Goal: Task Accomplishment & Management: Use online tool/utility

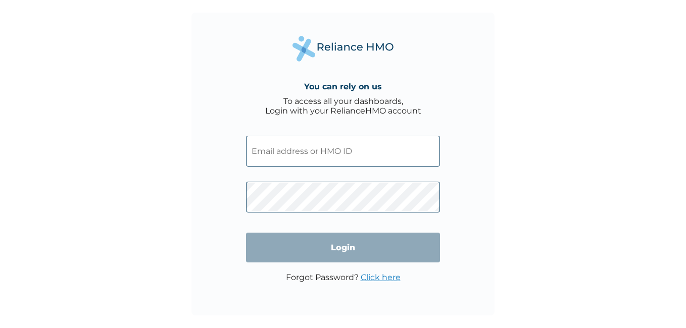
click at [292, 152] on input "text" at bounding box center [343, 151] width 194 height 31
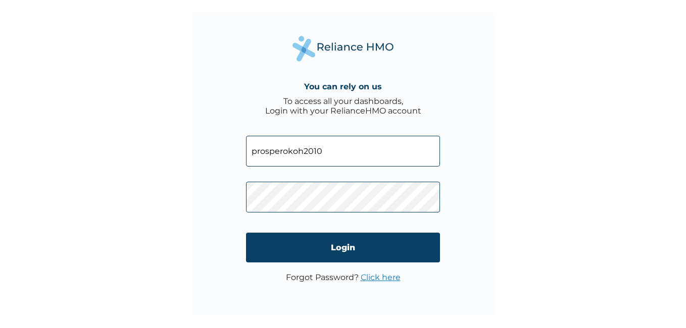
type input "prosperokoh2010@yahoo.com"
click input "Login" at bounding box center [343, 248] width 194 height 30
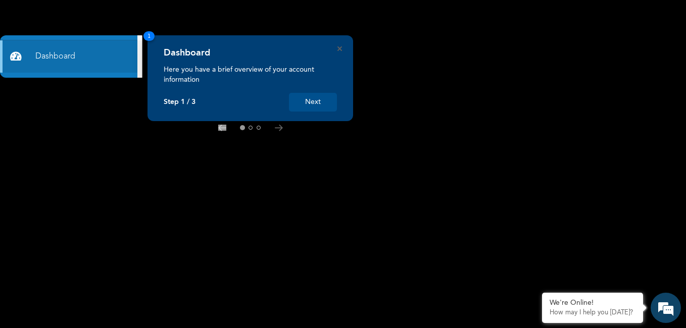
click at [312, 103] on button "Next" at bounding box center [313, 102] width 48 height 19
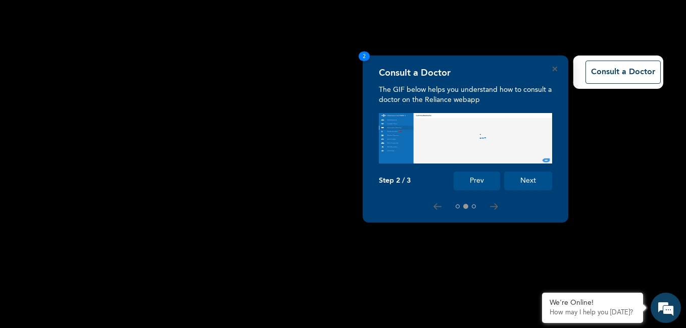
click at [526, 180] on button "Next" at bounding box center [528, 181] width 48 height 19
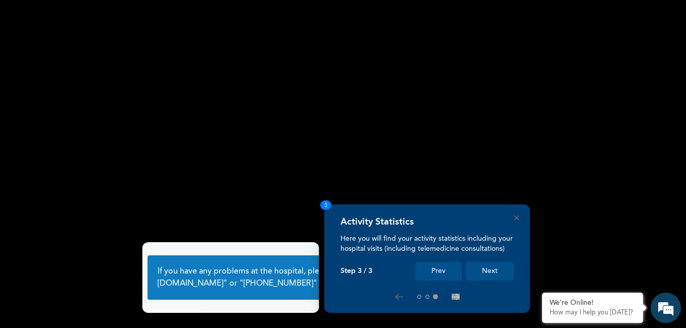
scroll to position [63, 0]
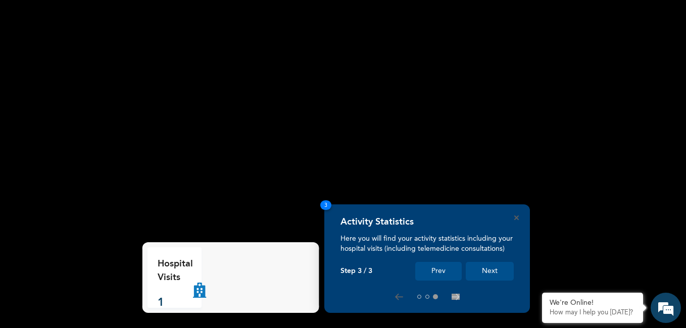
click at [484, 279] on button "Next" at bounding box center [490, 271] width 48 height 19
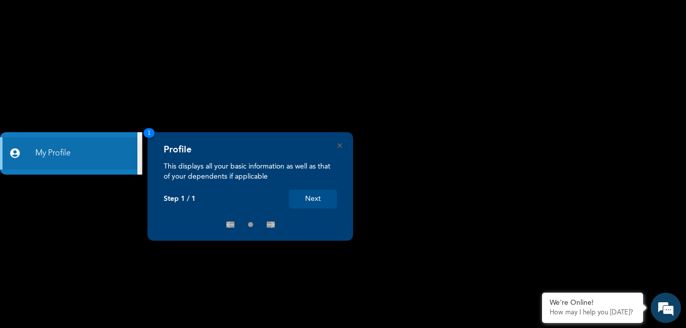
click at [327, 197] on button "Next" at bounding box center [313, 199] width 48 height 19
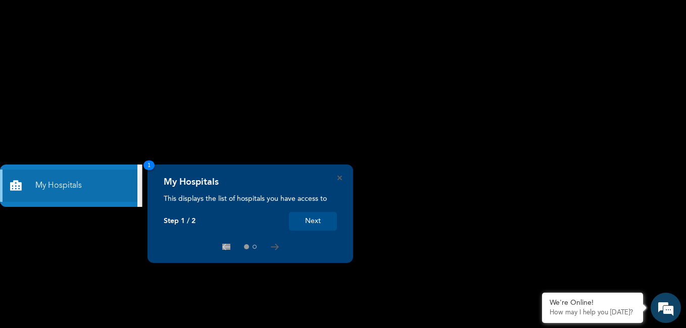
click at [328, 224] on button "Next" at bounding box center [313, 221] width 48 height 19
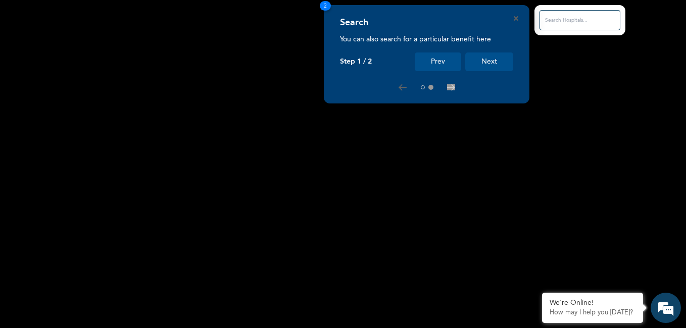
click at [502, 64] on button "Next" at bounding box center [489, 62] width 48 height 19
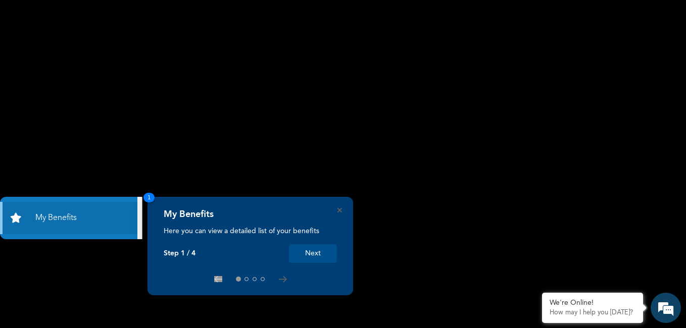
click at [323, 249] on button "Next" at bounding box center [313, 254] width 48 height 19
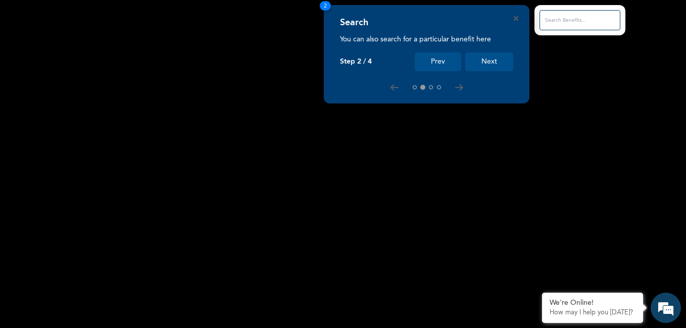
click at [502, 60] on button "Next" at bounding box center [489, 62] width 48 height 19
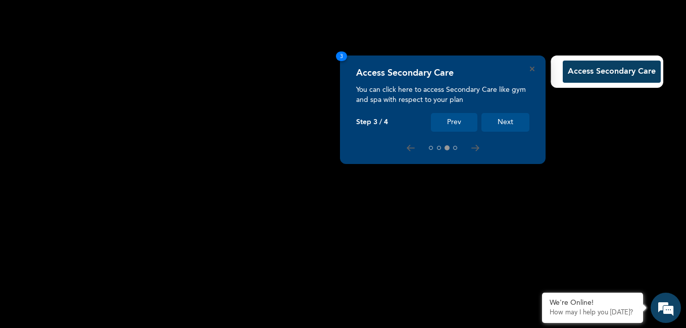
click at [510, 118] on button "Next" at bounding box center [505, 122] width 48 height 19
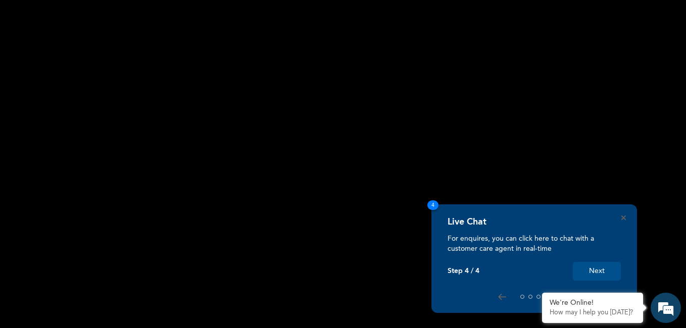
click at [592, 274] on button "Next" at bounding box center [597, 271] width 48 height 19
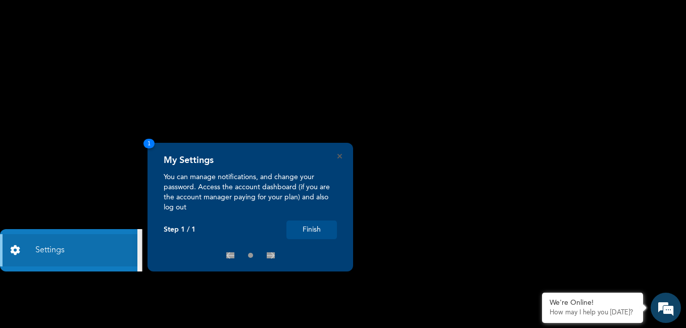
click at [322, 231] on button "Finish" at bounding box center [311, 230] width 51 height 19
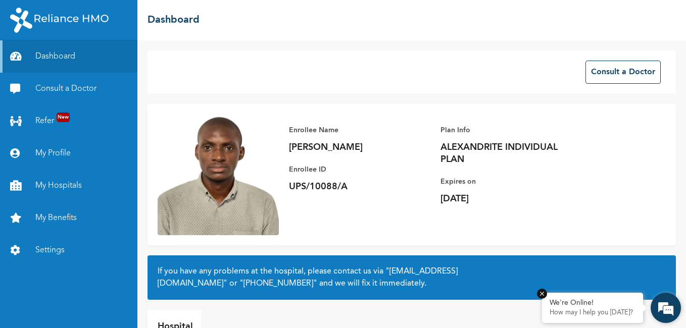
click at [600, 308] on div "We're Online! How may I help you [DATE]?" at bounding box center [592, 308] width 101 height 30
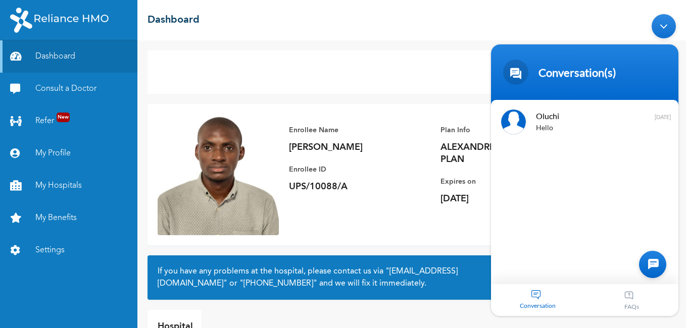
click at [537, 289] on div "Conversation" at bounding box center [538, 300] width 94 height 32
click at [77, 87] on link "Consult a Doctor" at bounding box center [68, 89] width 137 height 32
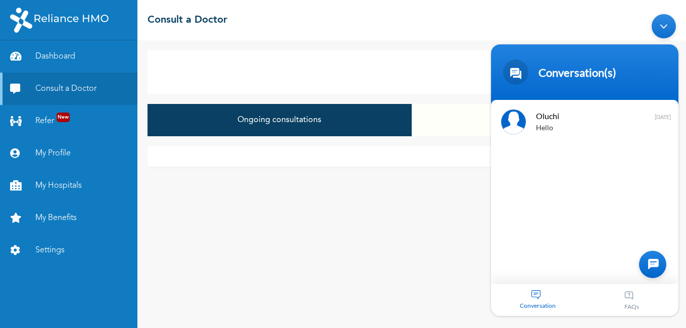
click at [660, 27] on div "Minimize live chat window" at bounding box center [664, 26] width 24 height 24
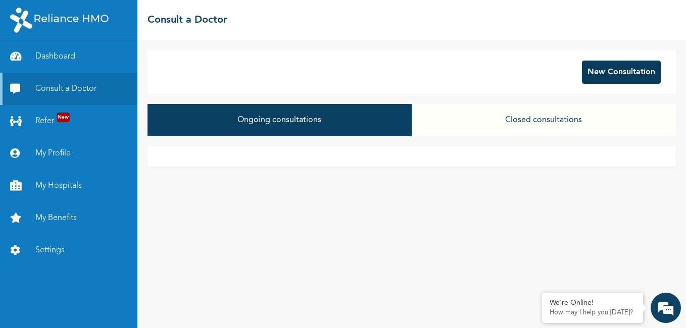
click at [643, 80] on button "New Consultation" at bounding box center [621, 72] width 79 height 23
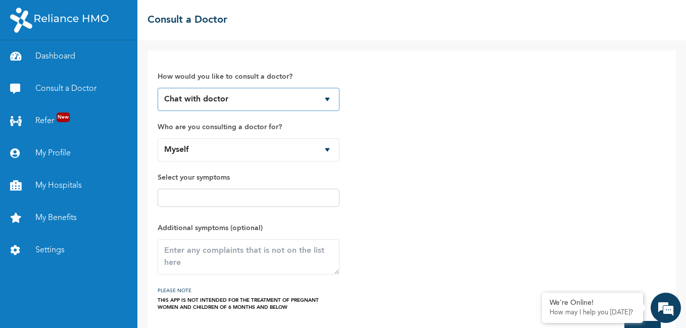
click at [329, 103] on select "Chat with doctor Phone Call" at bounding box center [249, 99] width 182 height 23
select select "2"
click at [158, 88] on select "Chat with doctor Phone Call" at bounding box center [249, 99] width 182 height 23
click at [324, 101] on select "Chat with doctor Phone Call" at bounding box center [249, 99] width 182 height 23
click at [158, 88] on select "Chat with doctor Phone Call" at bounding box center [249, 99] width 182 height 23
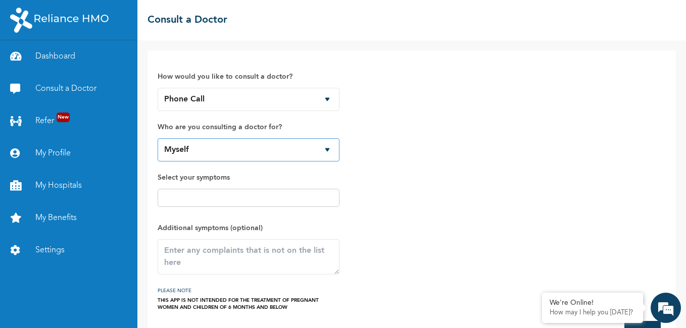
click at [225, 157] on select "Myself" at bounding box center [249, 149] width 182 height 23
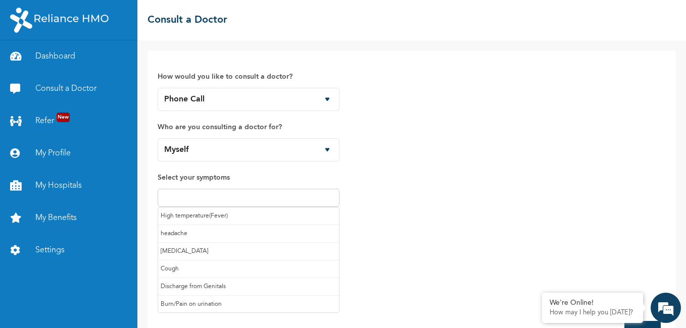
click at [224, 193] on input "text" at bounding box center [249, 198] width 176 height 12
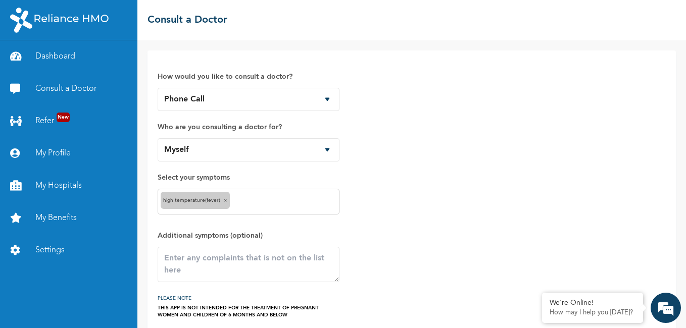
click at [268, 204] on input "text" at bounding box center [284, 202] width 104 height 12
click at [283, 204] on input "text" at bounding box center [308, 202] width 56 height 12
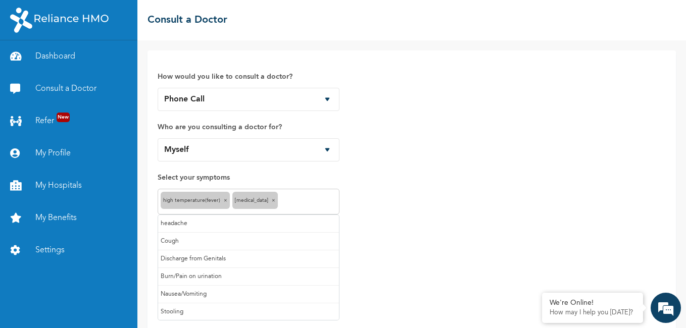
click at [416, 243] on div "How would you like to consult a doctor? Chat with doctor Phone Call Who are you…" at bounding box center [412, 190] width 508 height 258
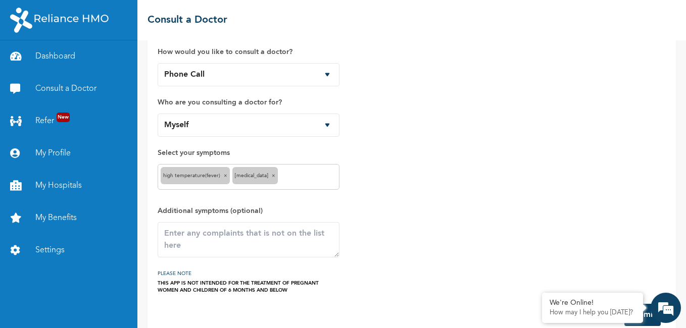
scroll to position [43, 0]
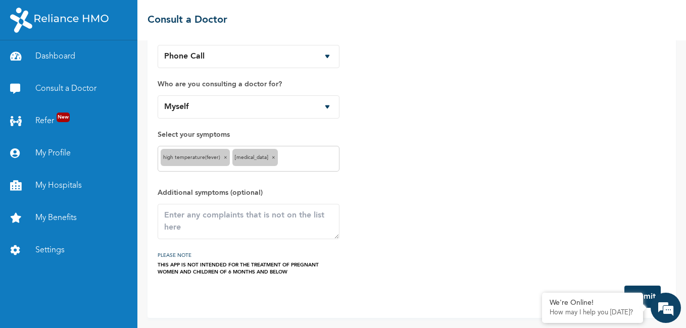
click at [645, 290] on button "Submit" at bounding box center [642, 297] width 36 height 22
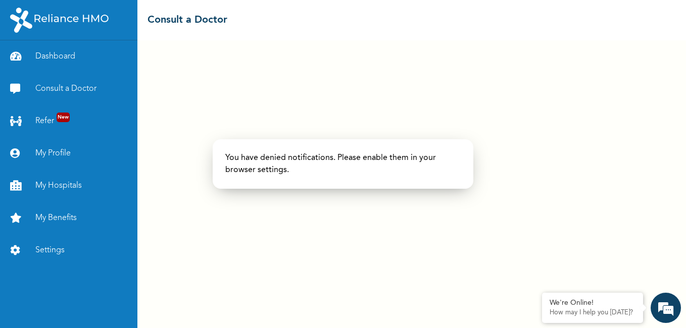
select select "2"
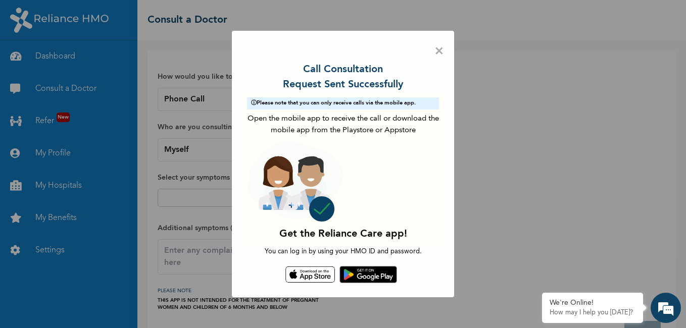
drag, startPoint x: 591, startPoint y: 1, endPoint x: 440, endPoint y: 51, distance: 159.3
click at [440, 52] on span "×" at bounding box center [440, 51] width 10 height 21
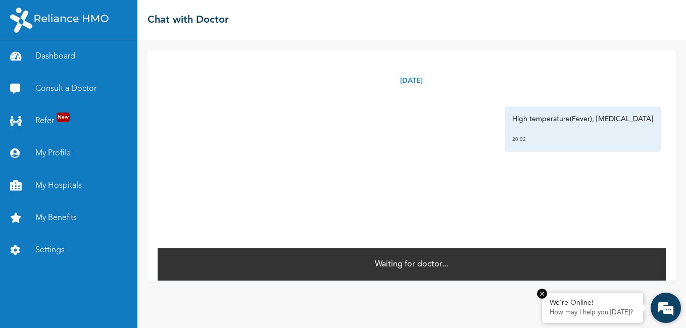
click at [594, 310] on p "How may I help you [DATE]?" at bounding box center [593, 313] width 86 height 8
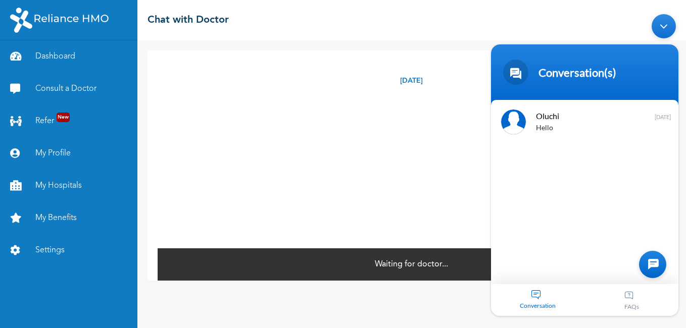
click at [535, 299] on div "Conversation" at bounding box center [538, 300] width 94 height 32
click at [650, 264] on div at bounding box center [652, 264] width 27 height 27
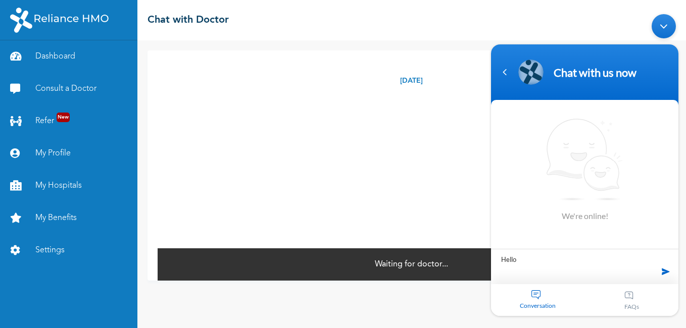
type textarea "Hello"
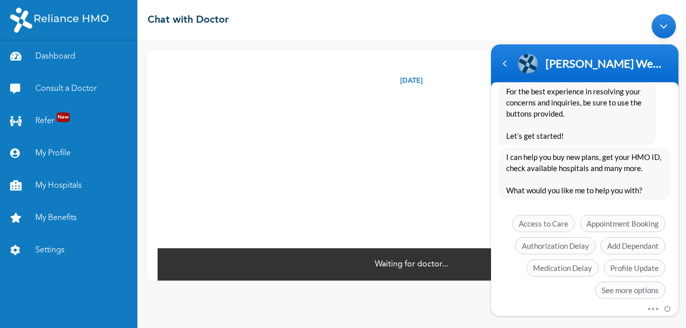
scroll to position [244, 0]
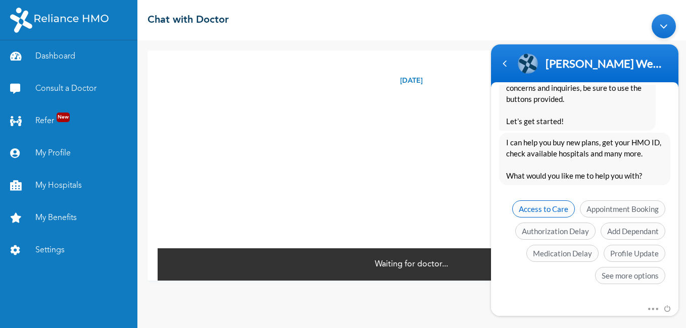
click at [545, 208] on span "Access to Care" at bounding box center [543, 208] width 63 height 17
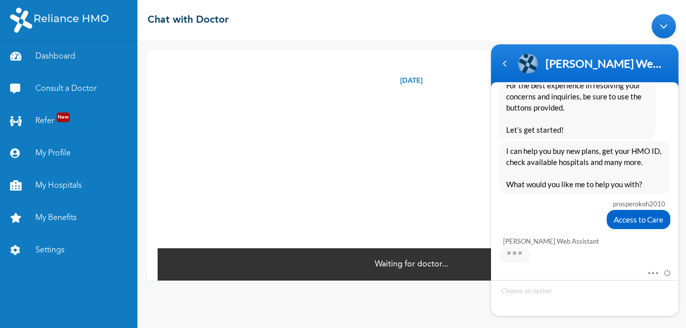
scroll to position [274, 0]
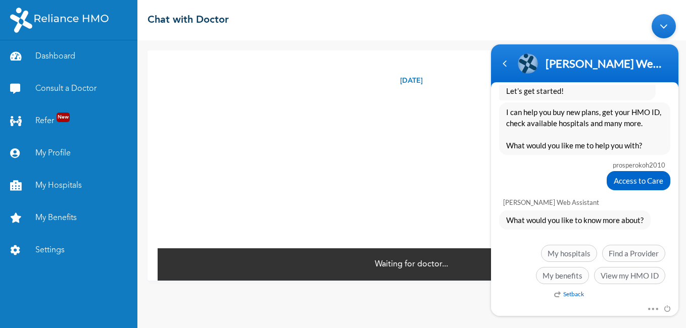
click at [569, 296] on em "Setback" at bounding box center [569, 294] width 30 height 8
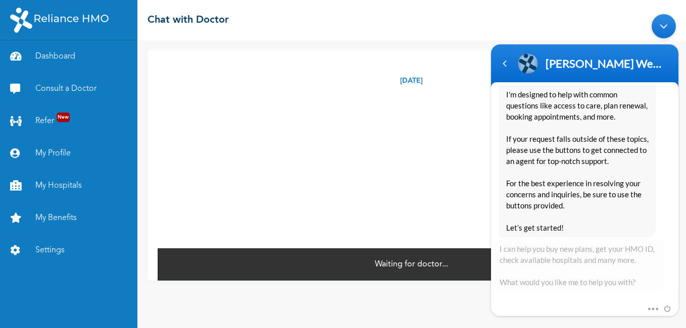
scroll to position [649, 0]
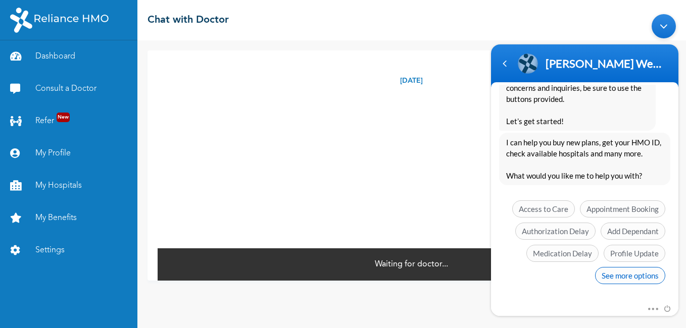
click at [644, 274] on span "See more options" at bounding box center [630, 275] width 70 height 17
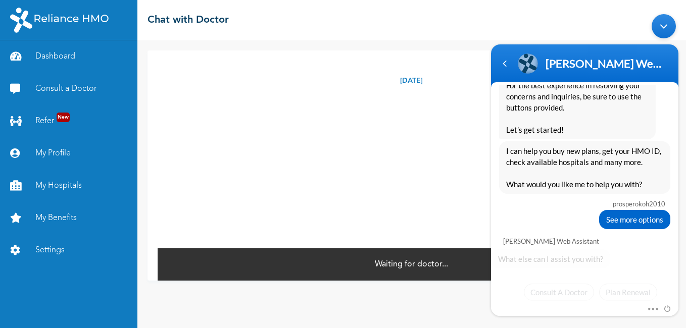
scroll to position [723, 0]
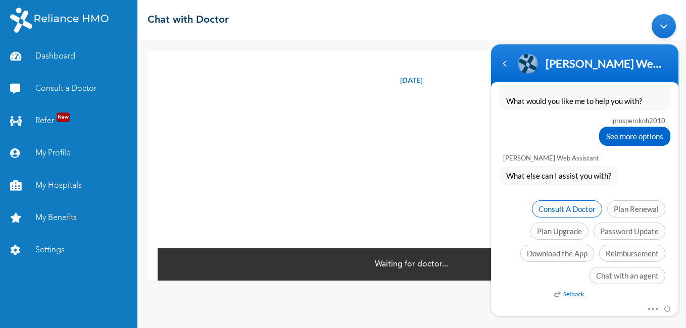
click at [560, 212] on span "Consult A Doctor" at bounding box center [567, 208] width 70 height 17
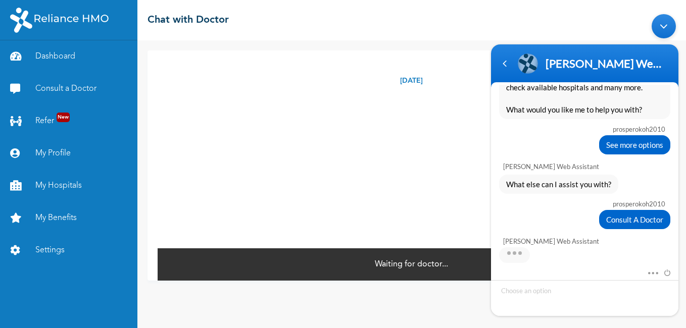
scroll to position [809, 0]
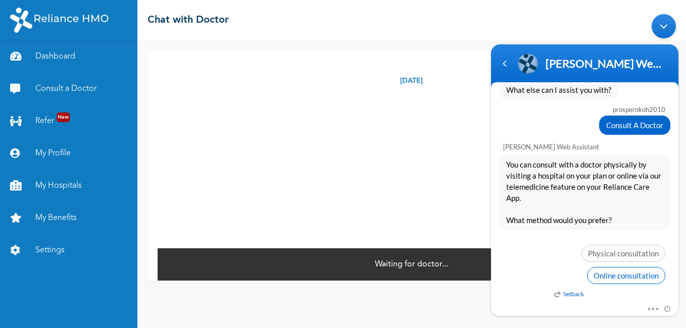
click at [642, 278] on span "Online consultation" at bounding box center [626, 275] width 78 height 17
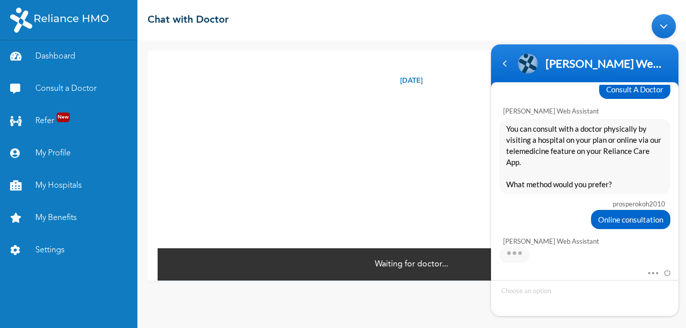
scroll to position [884, 0]
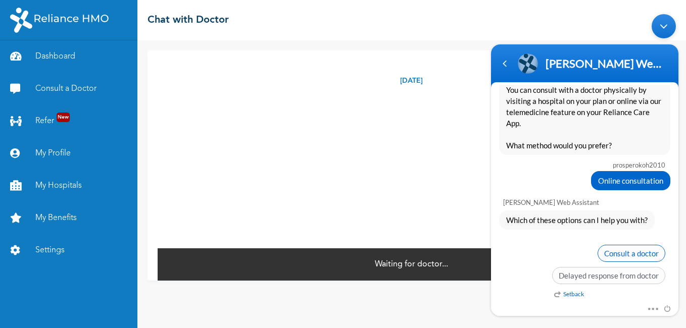
click at [633, 254] on span "Consult a doctor" at bounding box center [632, 253] width 68 height 17
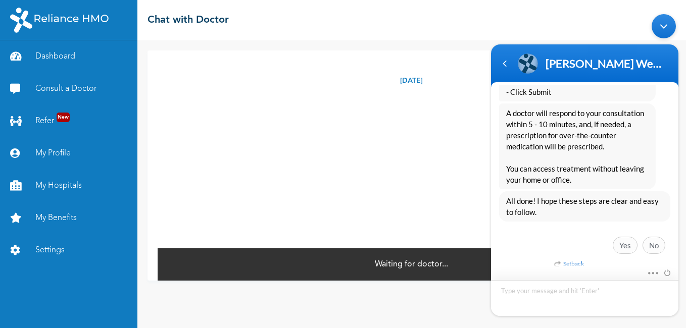
scroll to position [1237, 0]
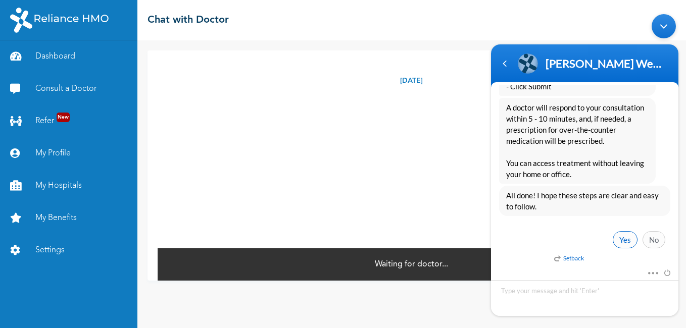
click at [617, 238] on span "Yes" at bounding box center [625, 239] width 25 height 17
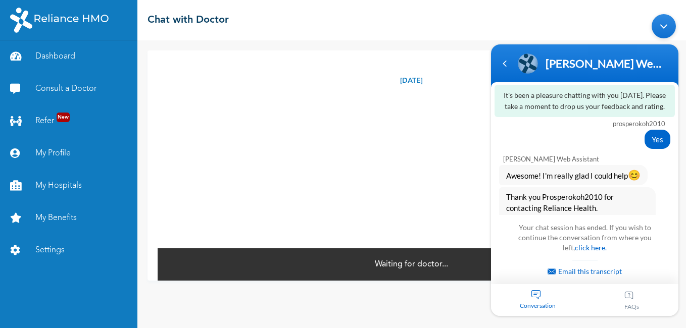
scroll to position [1470, 0]
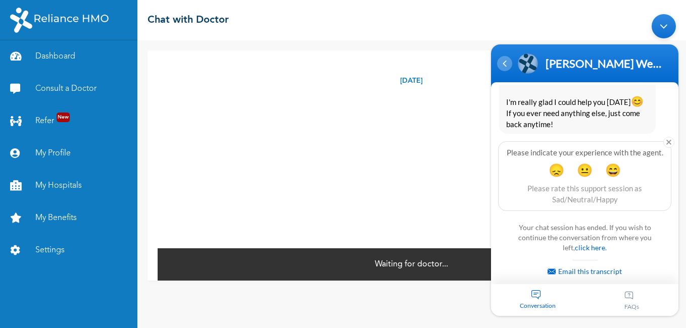
click at [504, 61] on div "Navigation go back" at bounding box center [504, 63] width 15 height 15
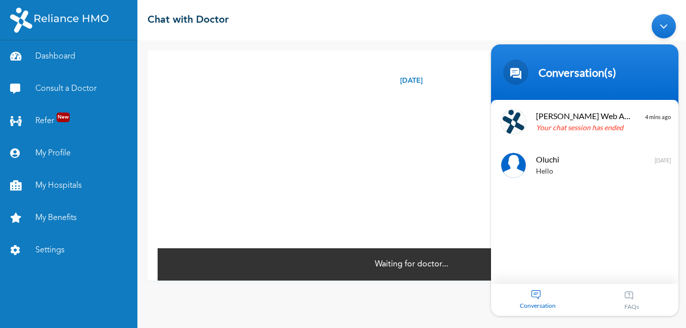
click at [453, 37] on div "☰ Chat with Doctor" at bounding box center [411, 20] width 549 height 40
click at [654, 27] on div "Minimize live chat window" at bounding box center [664, 26] width 24 height 24
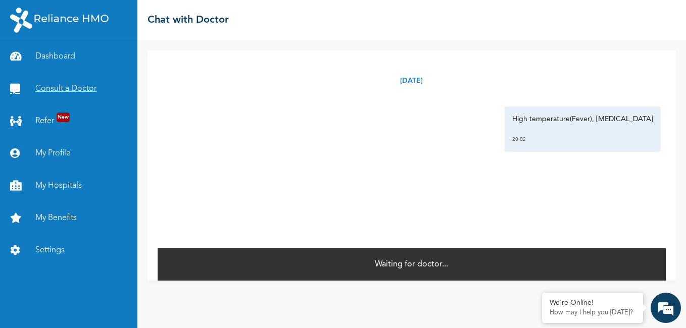
click at [87, 84] on link "Consult a Doctor" at bounding box center [68, 89] width 137 height 32
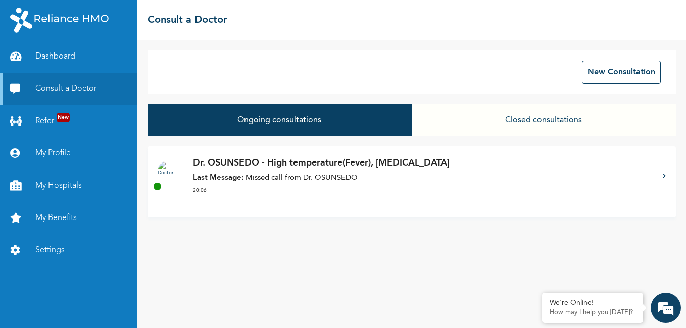
click at [659, 175] on div "Dr. OSUNSEDO - High temperature(Fever), [MEDICAL_DATA] Last Message: Missed cal…" at bounding box center [412, 177] width 508 height 40
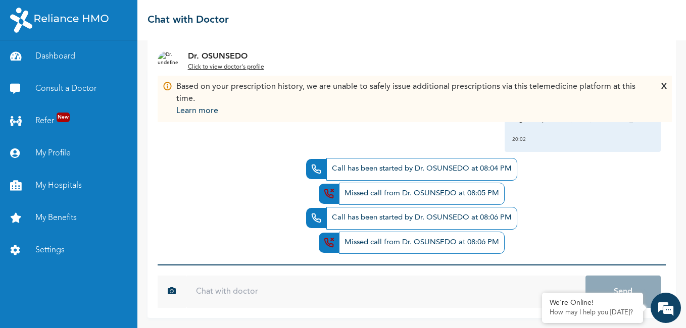
scroll to position [25, 0]
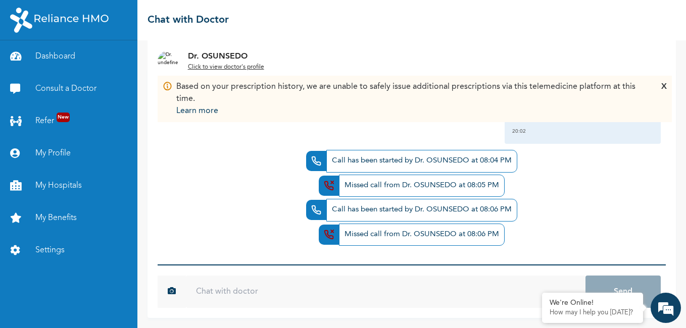
click at [220, 294] on input "text" at bounding box center [386, 292] width 400 height 32
type input "hello"
click at [586, 276] on button "Send" at bounding box center [623, 292] width 75 height 32
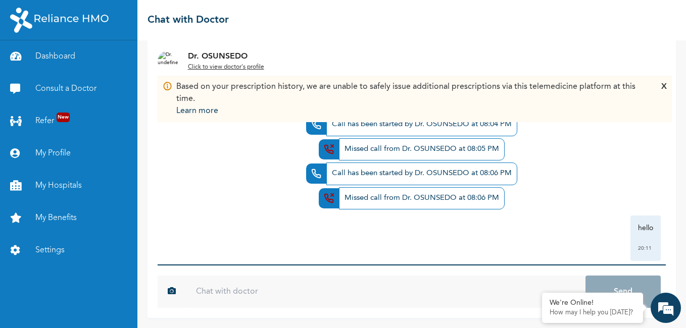
scroll to position [81, 0]
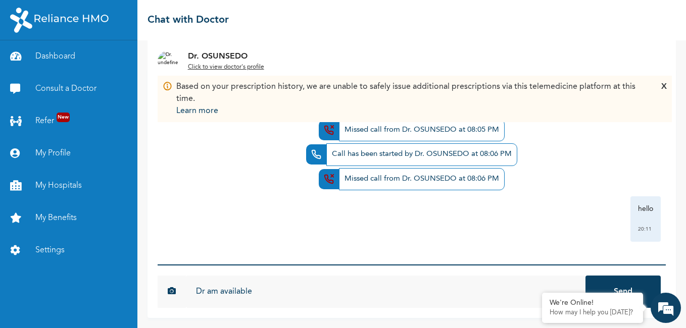
type input "Dr am available"
click at [586, 276] on button "Send" at bounding box center [623, 292] width 75 height 32
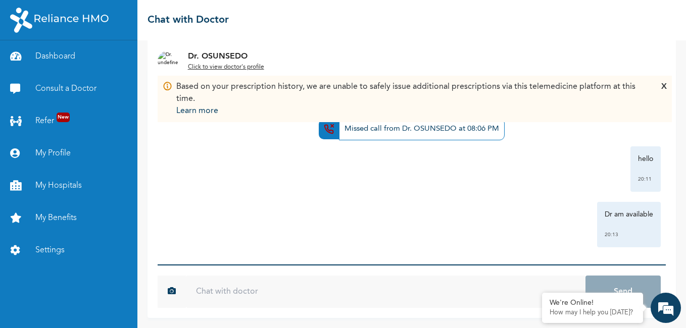
scroll to position [136, 0]
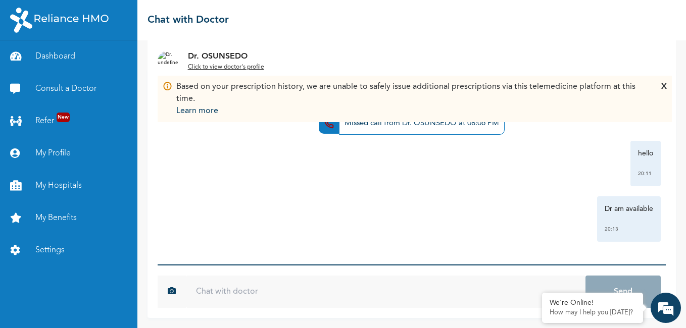
click at [228, 65] on u "Click to view doctor's profile" at bounding box center [226, 67] width 76 height 6
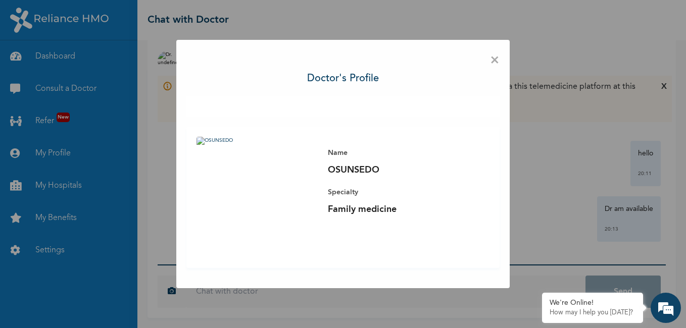
click at [496, 59] on span "×" at bounding box center [495, 60] width 10 height 21
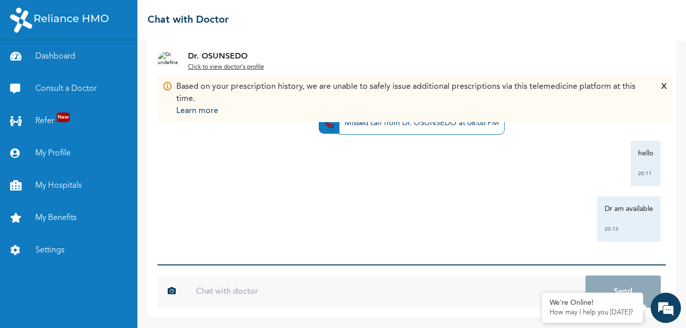
click at [260, 290] on input "text" at bounding box center [386, 292] width 400 height 32
click at [596, 312] on p "How may I help you [DATE]?" at bounding box center [593, 313] width 86 height 8
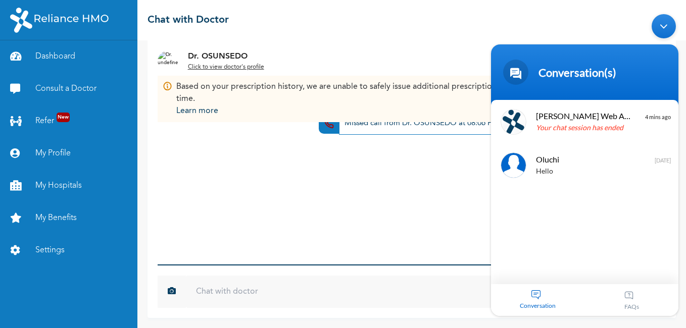
click at [409, 165] on div "hello 20:11" at bounding box center [412, 163] width 498 height 45
click at [662, 30] on div "Minimize live chat window" at bounding box center [664, 26] width 24 height 24
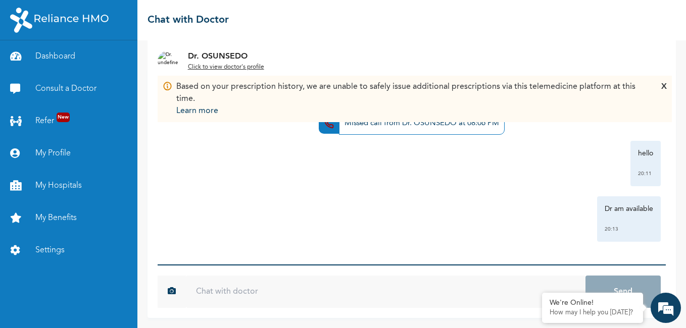
click at [329, 296] on input "text" at bounding box center [386, 292] width 400 height 32
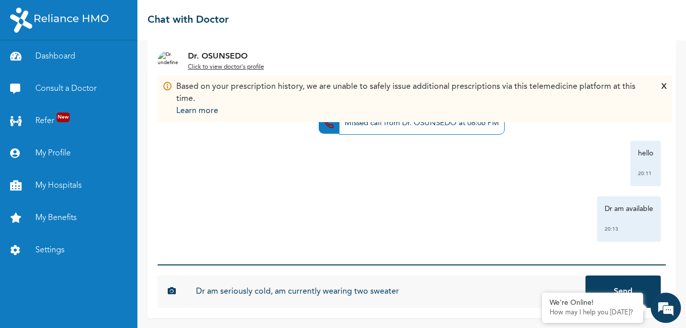
type input "Dr am seriously cold, am currently wearing two sweater"
click at [586, 276] on button "Send" at bounding box center [623, 292] width 75 height 32
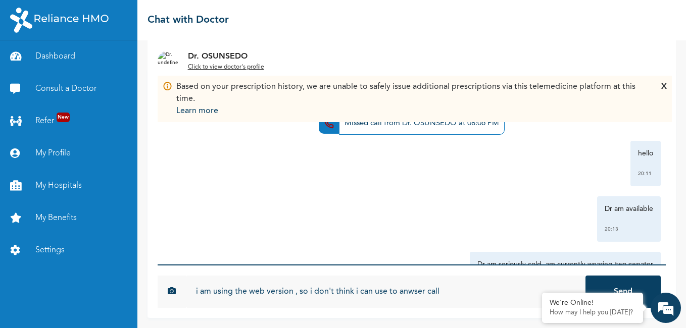
type input "i am using the web version , so i don't think i can use to anwser call"
click at [586, 276] on button "Send" at bounding box center [623, 292] width 75 height 32
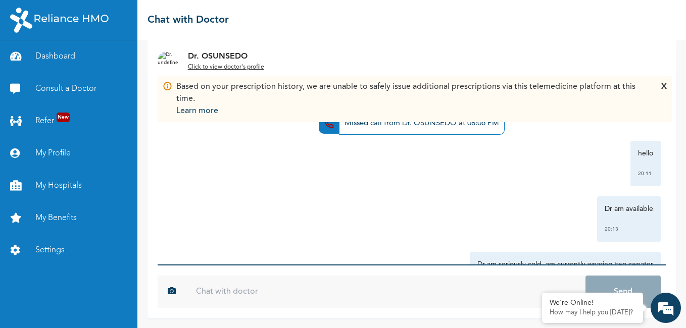
scroll to position [248, 0]
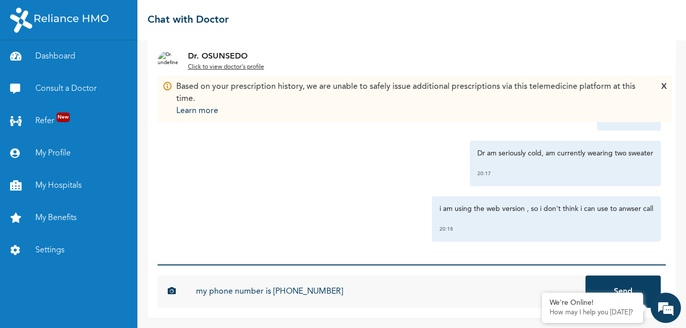
type input "my phone number is [PHONE_NUMBER]"
click at [586, 276] on button "Send" at bounding box center [623, 292] width 75 height 32
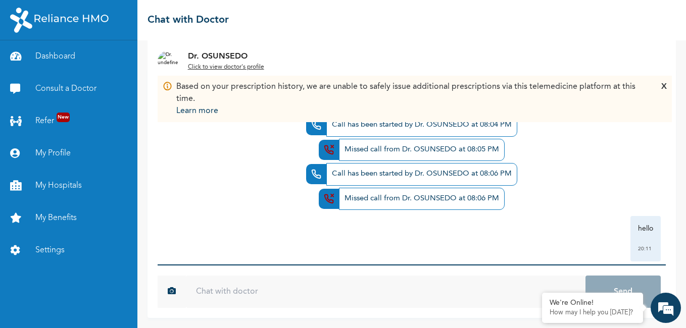
scroll to position [0, 0]
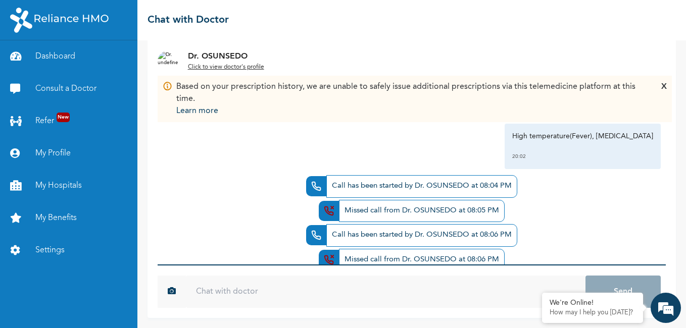
click at [660, 81] on div "Based on your prescription history, we are unable to safely issue additional pr…" at bounding box center [415, 99] width 505 height 36
drag, startPoint x: 660, startPoint y: 81, endPoint x: 664, endPoint y: 87, distance: 7.7
click at [664, 87] on div "X" at bounding box center [664, 99] width 6 height 36
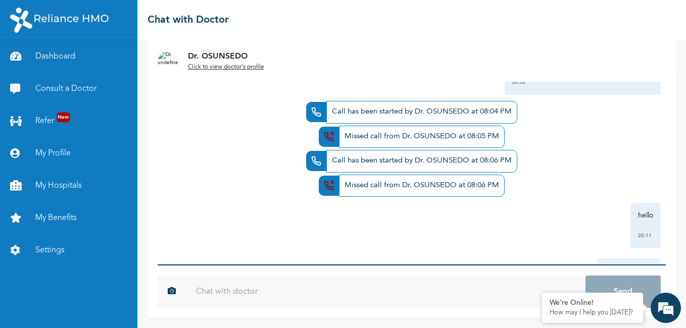
scroll to position [75, 0]
click at [311, 160] on img at bounding box center [316, 161] width 20 height 20
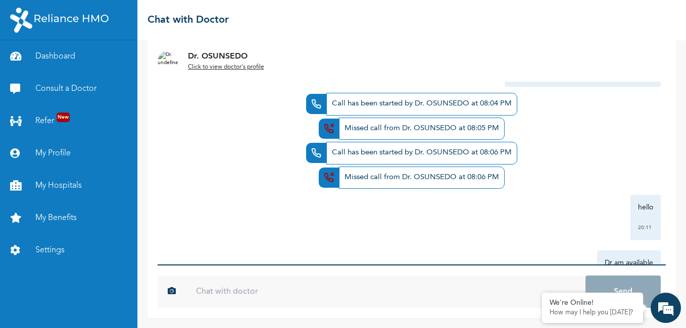
scroll to position [303, 0]
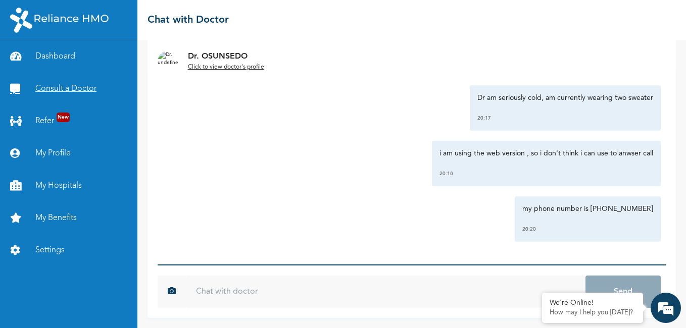
click at [74, 79] on link "Consult a Doctor" at bounding box center [68, 89] width 137 height 32
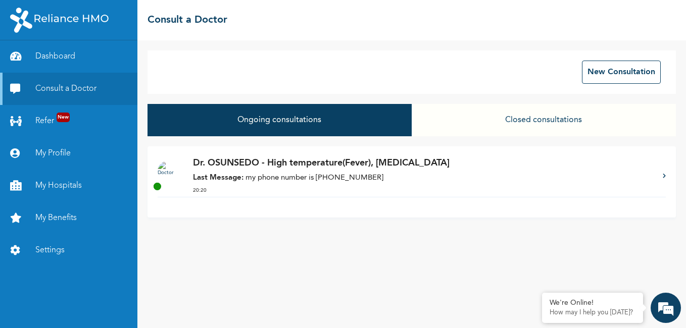
click at [421, 190] on p "20:20" at bounding box center [423, 191] width 460 height 8
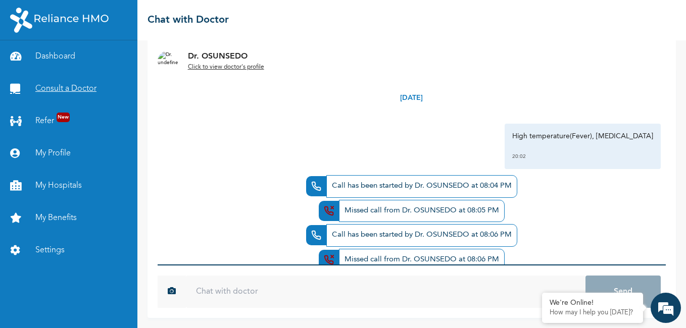
click at [90, 86] on link "Consult a Doctor" at bounding box center [68, 89] width 137 height 32
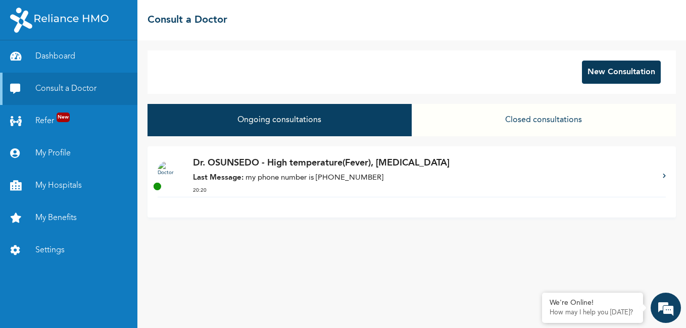
click at [636, 71] on button "New Consultation" at bounding box center [621, 72] width 79 height 23
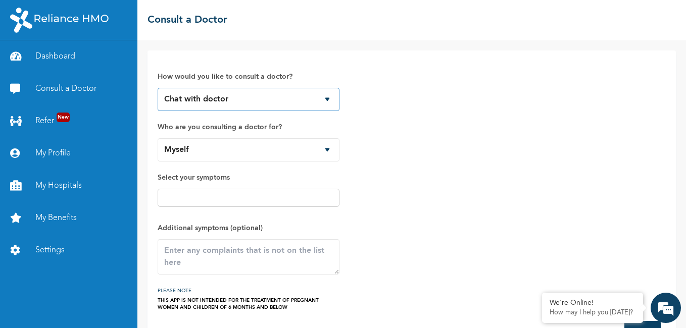
click at [321, 101] on select "Chat with doctor Phone Call" at bounding box center [249, 99] width 182 height 23
click at [158, 88] on select "Chat with doctor Phone Call" at bounding box center [249, 99] width 182 height 23
click at [330, 103] on select "Chat with doctor Phone Call" at bounding box center [249, 99] width 182 height 23
click at [158, 88] on select "Chat with doctor Phone Call" at bounding box center [249, 99] width 182 height 23
click at [312, 104] on select "Chat with doctor Phone Call" at bounding box center [249, 99] width 182 height 23
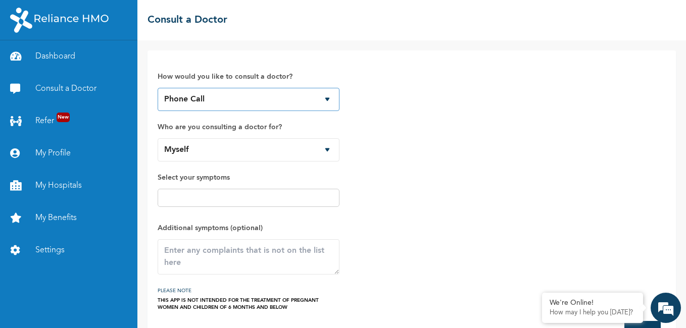
select select "1"
click at [158, 88] on select "Chat with doctor Phone Call" at bounding box center [249, 99] width 182 height 23
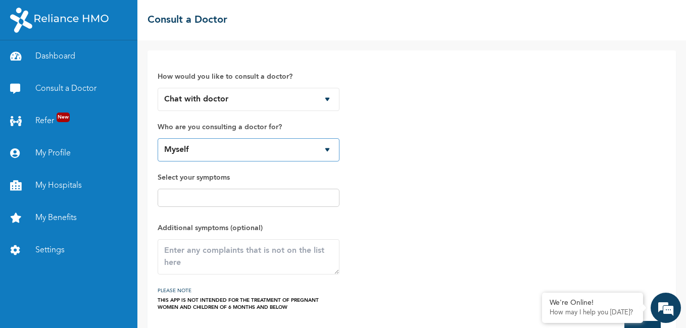
click at [254, 149] on select "Myself" at bounding box center [249, 149] width 182 height 23
click at [463, 119] on div "How would you like to consult a doctor? Chat with doctor Phone Call Who are you…" at bounding box center [412, 186] width 508 height 251
click at [231, 204] on div at bounding box center [249, 198] width 182 height 18
click at [219, 201] on input "text" at bounding box center [249, 198] width 176 height 12
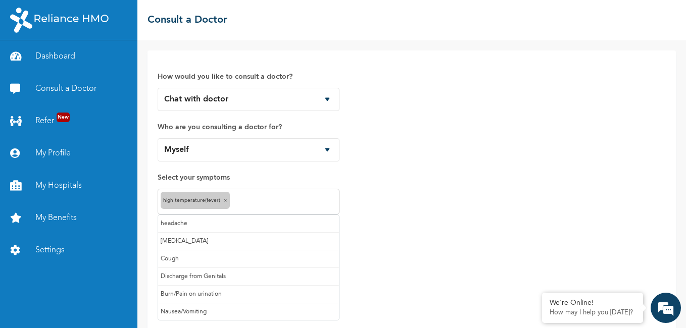
click at [246, 201] on input "text" at bounding box center [284, 202] width 104 height 12
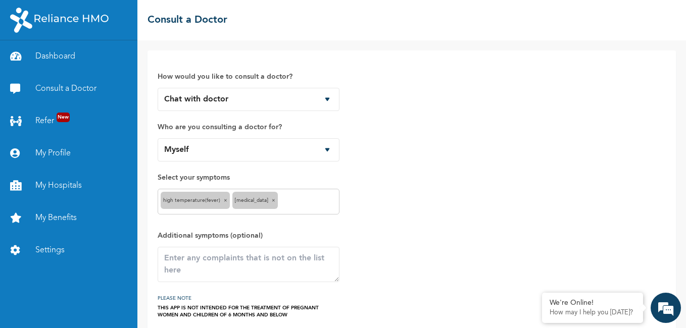
click at [280, 201] on input "text" at bounding box center [308, 202] width 56 height 12
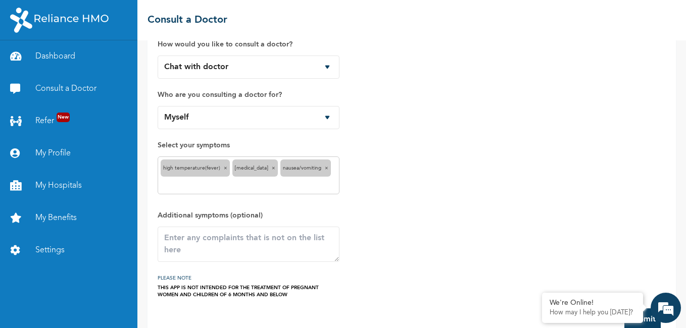
scroll to position [43, 0]
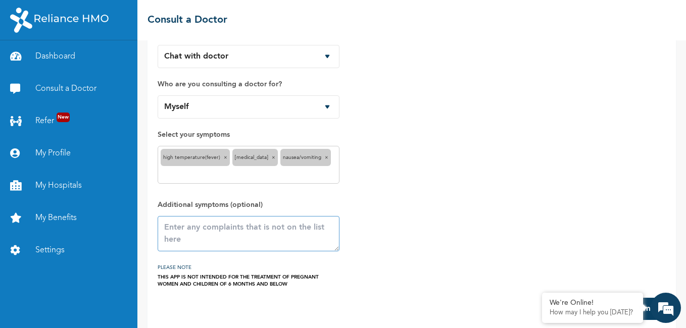
click at [233, 219] on textarea at bounding box center [249, 233] width 182 height 35
type textarea "am blowing out air from my stomch."
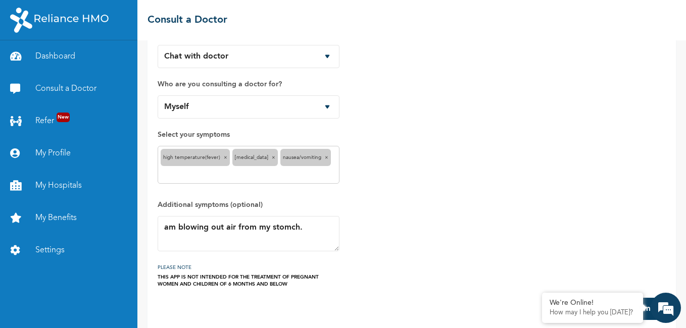
click at [650, 298] on button "Submit" at bounding box center [642, 309] width 36 height 22
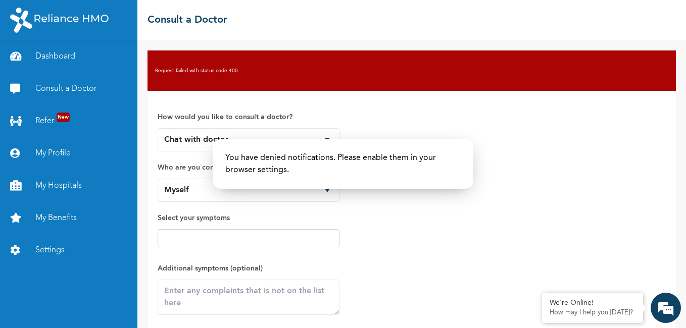
click at [382, 157] on p "You have denied notifications. Please enable them in your browser settings." at bounding box center [342, 164] width 235 height 24
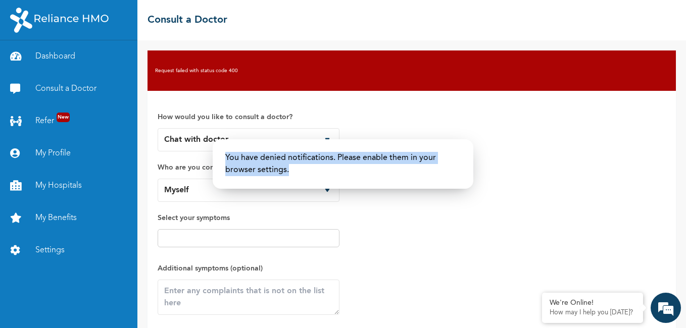
drag, startPoint x: 382, startPoint y: 157, endPoint x: 471, endPoint y: 175, distance: 90.4
click at [471, 175] on div "Modal You have denied notifications. Please enable them in your browser setting…" at bounding box center [343, 164] width 261 height 50
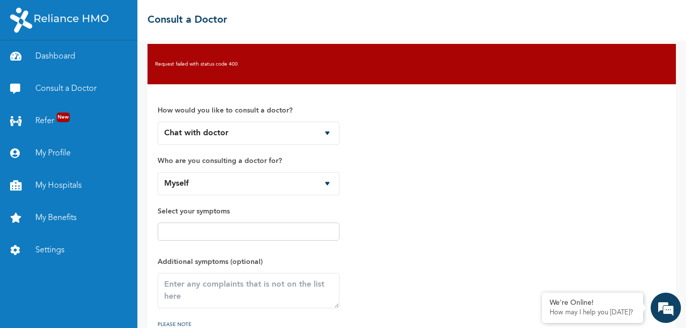
scroll to position [0, 0]
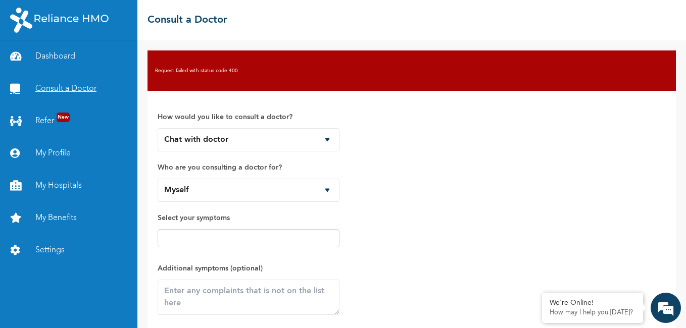
click at [78, 86] on link "Consult a Doctor" at bounding box center [68, 89] width 137 height 32
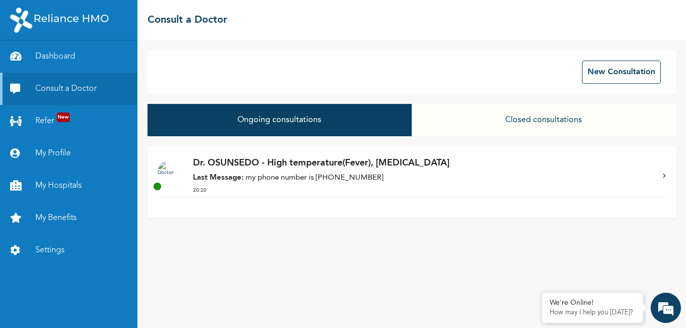
click at [563, 110] on button "Closed consultations" at bounding box center [544, 120] width 264 height 32
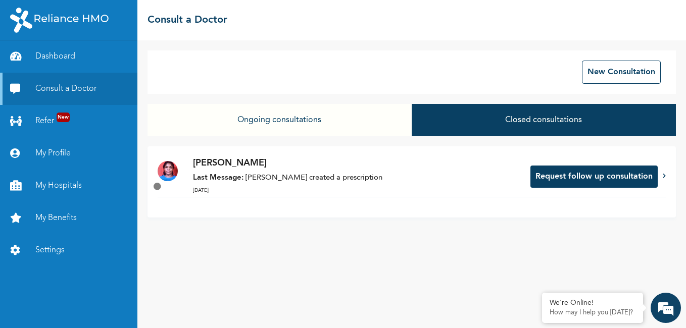
click at [263, 182] on p "Last Message: [PERSON_NAME] created a prescription" at bounding box center [356, 179] width 327 height 12
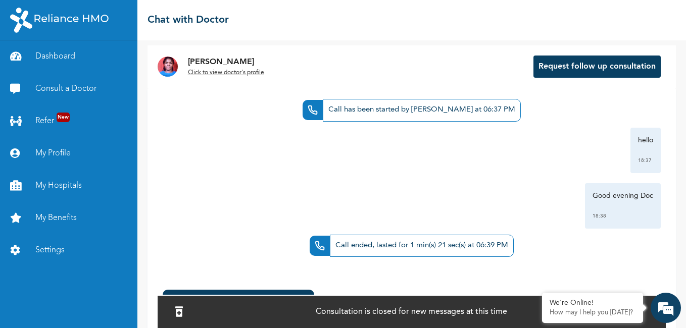
scroll to position [1, 0]
click at [674, 306] on em at bounding box center [665, 308] width 27 height 27
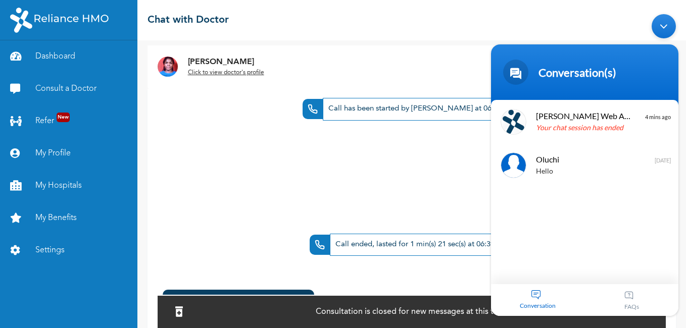
click at [667, 33] on div "Minimize live chat window" at bounding box center [664, 26] width 24 height 24
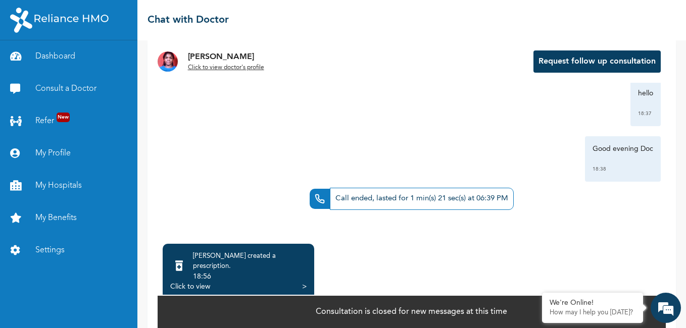
scroll to position [0, 0]
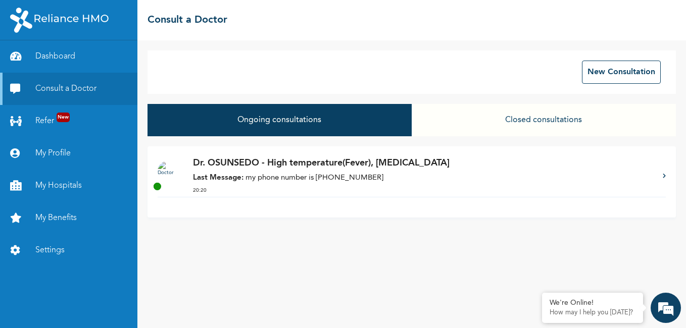
click at [324, 163] on p "Dr. OSUNSEDO - High temperature(Fever), [MEDICAL_DATA]" at bounding box center [423, 164] width 460 height 14
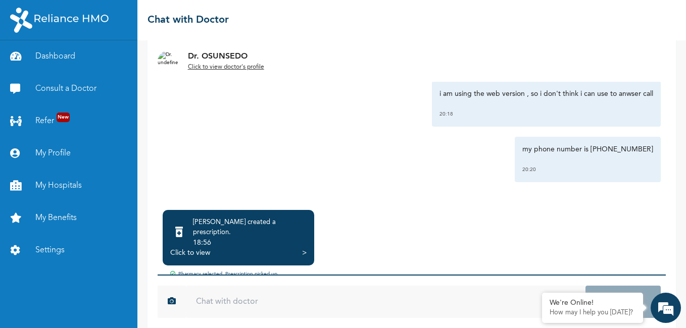
scroll to position [90, 0]
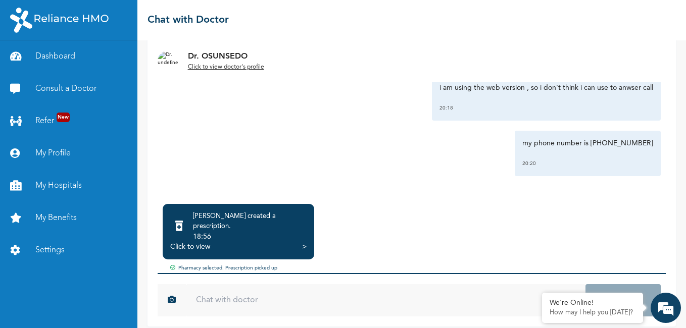
click at [305, 242] on div ">" at bounding box center [304, 247] width 5 height 10
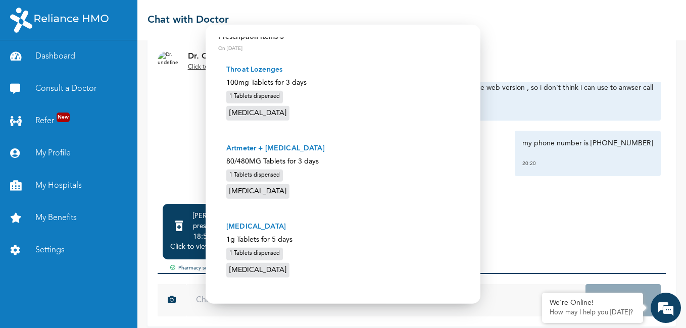
scroll to position [172, 0]
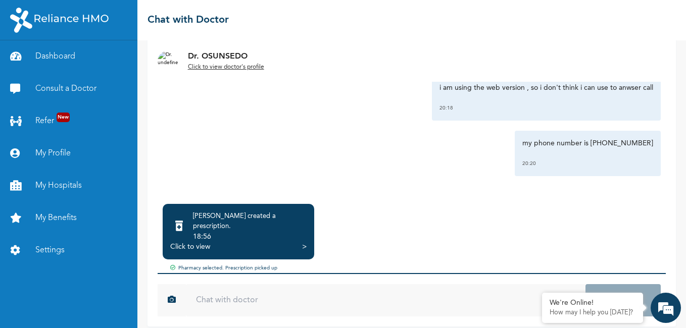
click at [335, 212] on div "[PERSON_NAME] created a prescription . 18:56 Click to view > Pharmacy selected.…" at bounding box center [412, 238] width 508 height 69
click at [544, 295] on em at bounding box center [542, 294] width 10 height 10
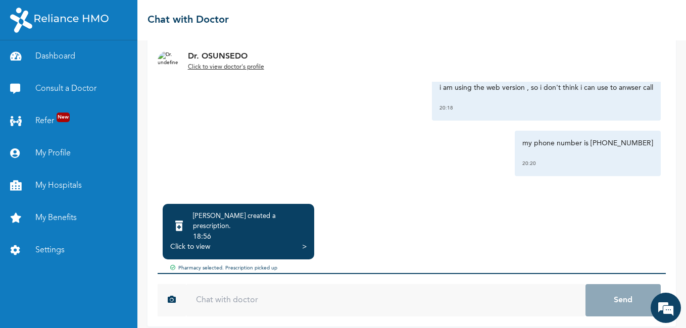
drag, startPoint x: 268, startPoint y: 226, endPoint x: 241, endPoint y: 144, distance: 86.3
click at [241, 144] on div "my phone number is 08034563512 20:20" at bounding box center [412, 153] width 498 height 45
click at [237, 289] on input "text" at bounding box center [386, 300] width 400 height 32
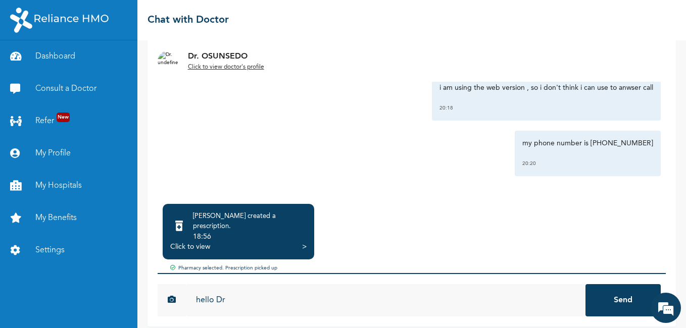
type input "hello Dr"
click at [629, 291] on button "Send" at bounding box center [623, 300] width 75 height 32
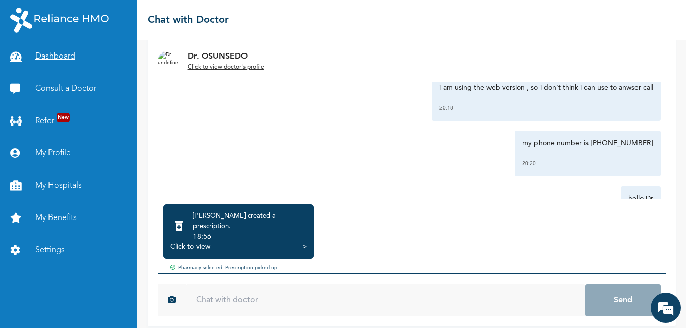
click at [53, 56] on link "Dashboard" at bounding box center [68, 56] width 137 height 32
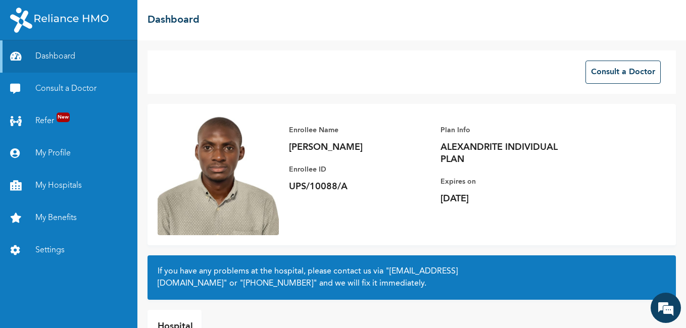
scroll to position [63, 0]
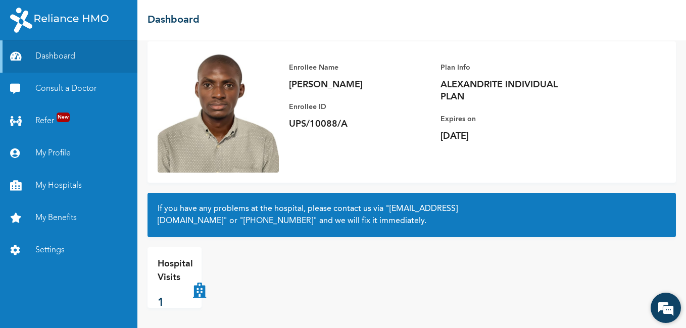
click at [661, 305] on em at bounding box center [665, 308] width 27 height 27
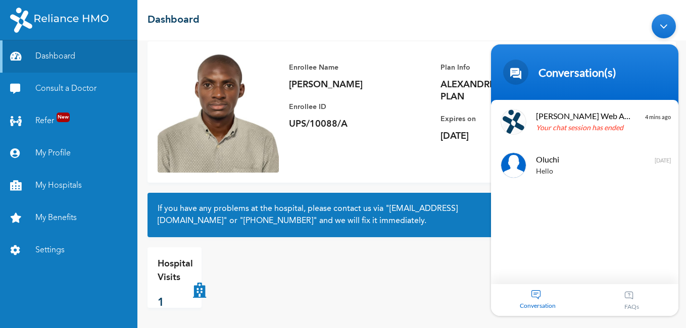
click at [533, 303] on span "Conversation" at bounding box center [538, 306] width 94 height 8
click at [653, 262] on div at bounding box center [652, 264] width 27 height 27
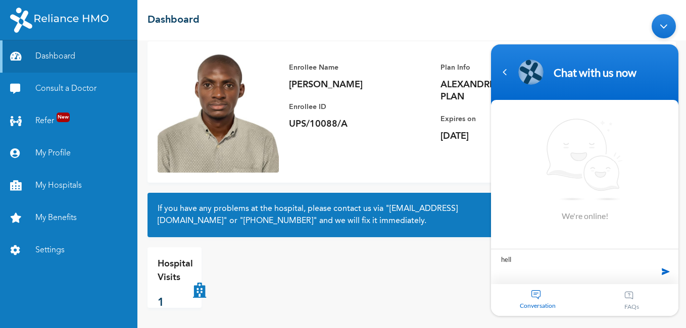
type textarea "hello"
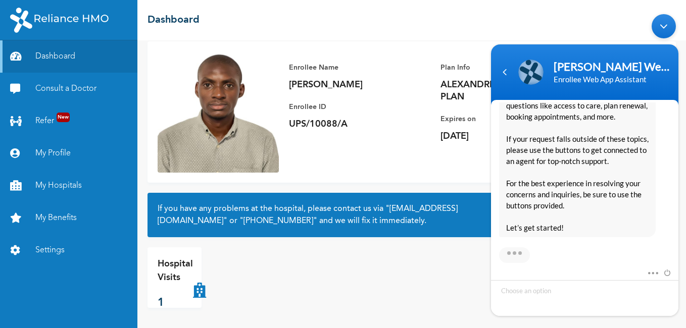
scroll to position [261, 0]
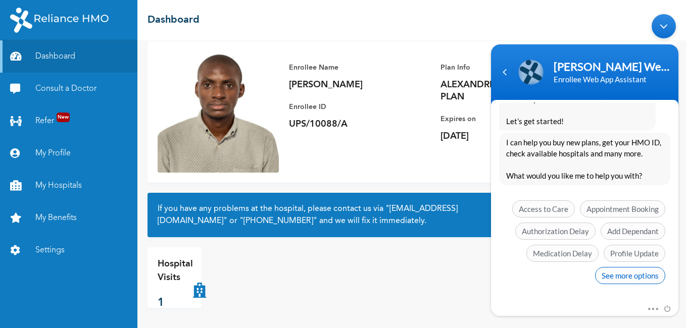
click at [613, 275] on span "See more options" at bounding box center [630, 275] width 70 height 17
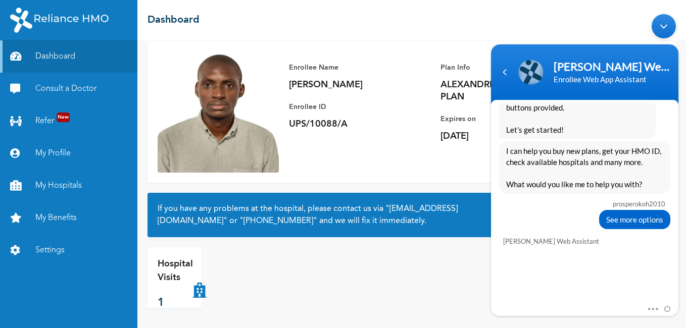
scroll to position [336, 0]
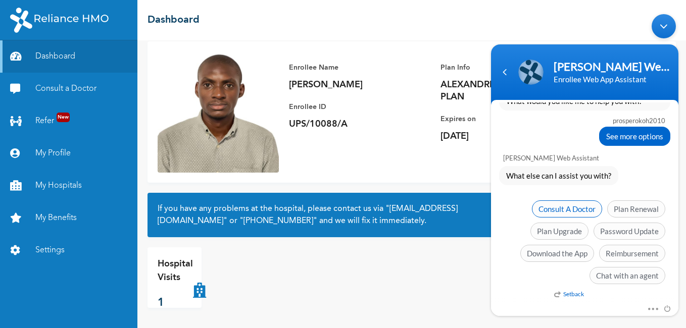
click at [577, 212] on span "Consult A Doctor" at bounding box center [567, 208] width 70 height 17
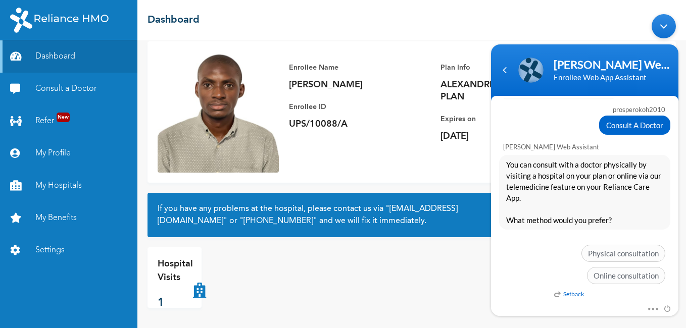
scroll to position [404, 0]
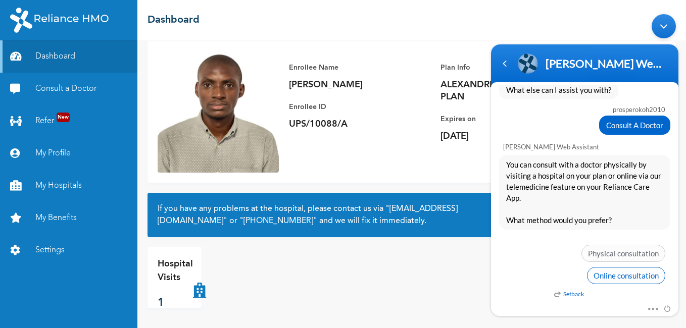
click at [633, 280] on span "Online consultation" at bounding box center [626, 275] width 78 height 17
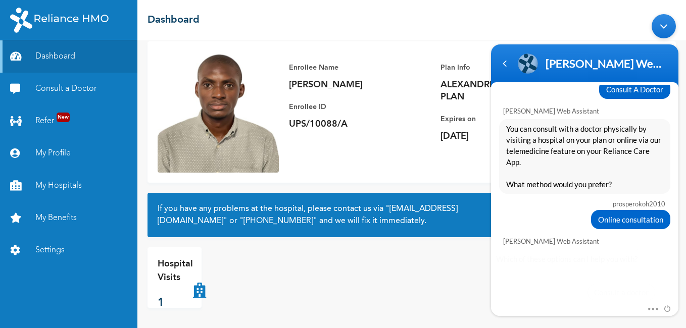
scroll to position [479, 0]
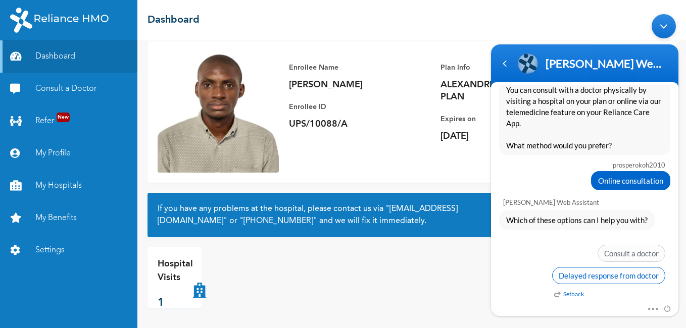
click at [614, 275] on span "Delayed response from doctor" at bounding box center [608, 275] width 113 height 17
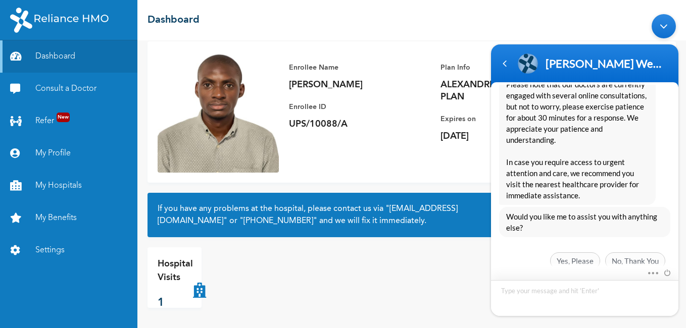
scroll to position [711, 0]
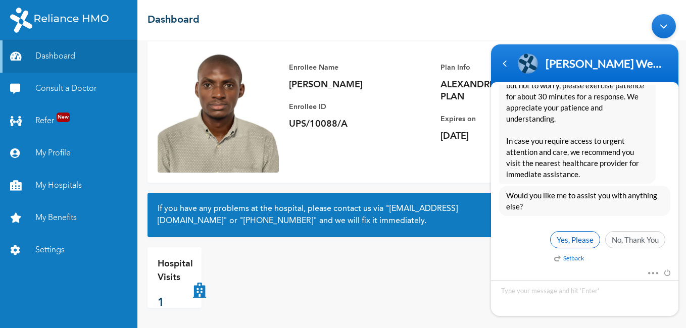
click at [571, 239] on span "Yes, Please" at bounding box center [575, 239] width 50 height 17
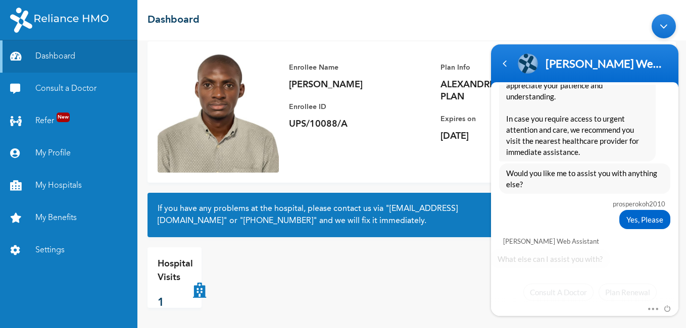
scroll to position [816, 0]
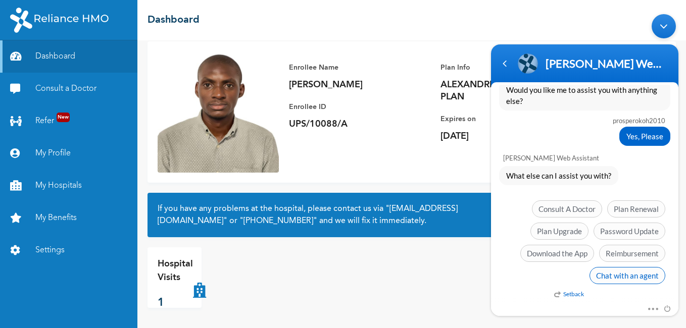
click at [639, 277] on span "Chat with an agent" at bounding box center [628, 275] width 76 height 17
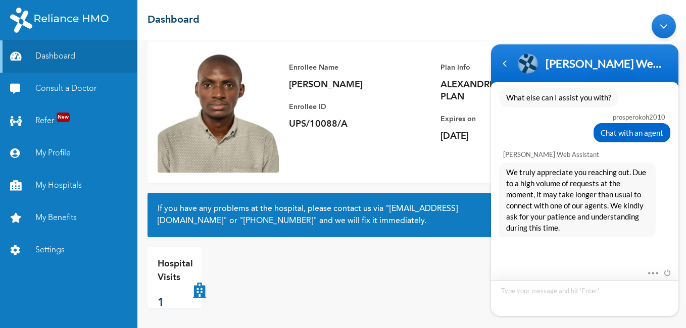
scroll to position [971, 0]
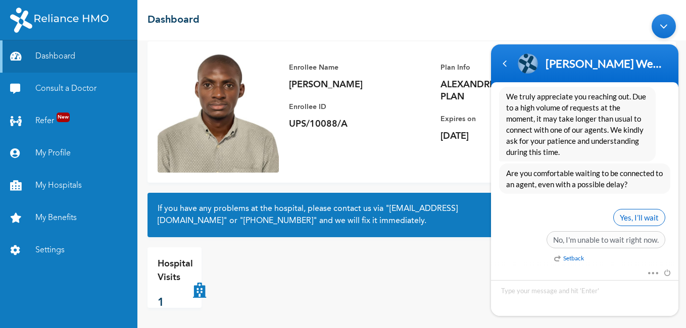
click at [646, 214] on span "Yes, I’ll wait" at bounding box center [639, 217] width 52 height 17
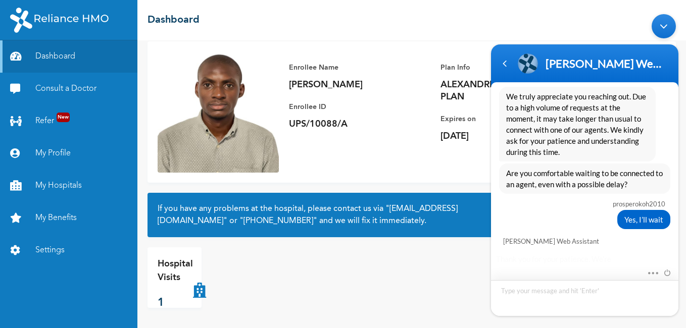
scroll to position [1101, 0]
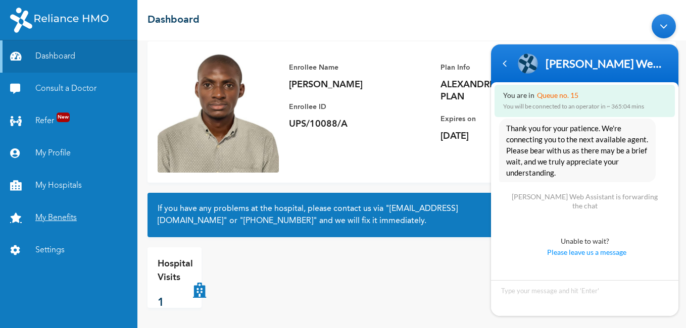
click at [52, 215] on link "My Benefits" at bounding box center [68, 218] width 137 height 32
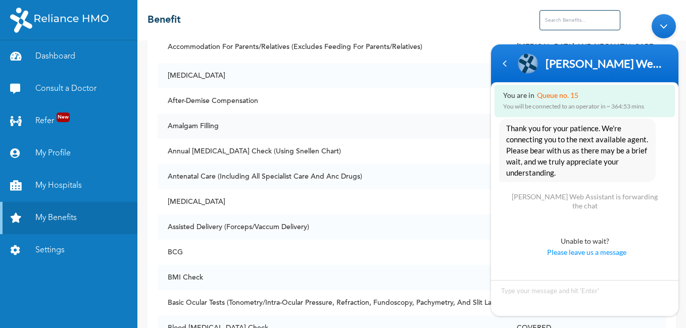
scroll to position [283, 0]
click at [504, 65] on div "Navigation go back" at bounding box center [504, 63] width 15 height 15
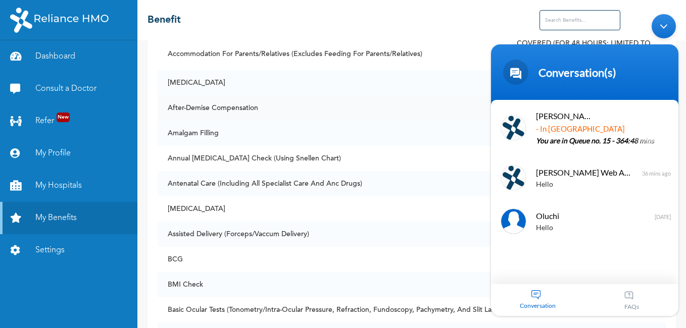
scroll to position [306, 0]
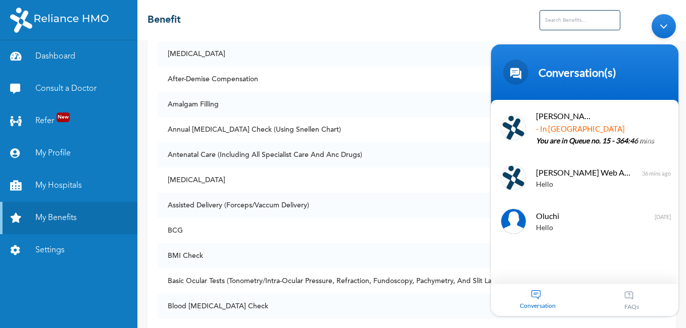
click at [661, 25] on div "Minimize live chat window" at bounding box center [664, 26] width 24 height 24
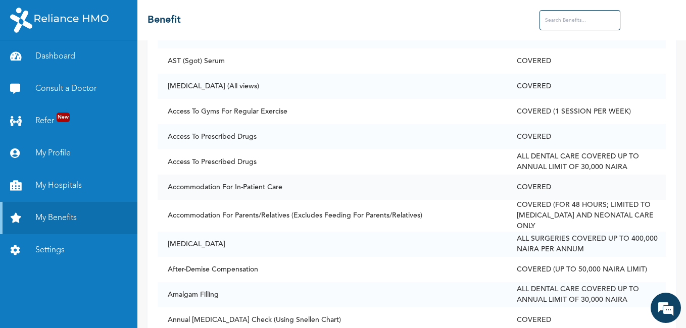
scroll to position [118, 0]
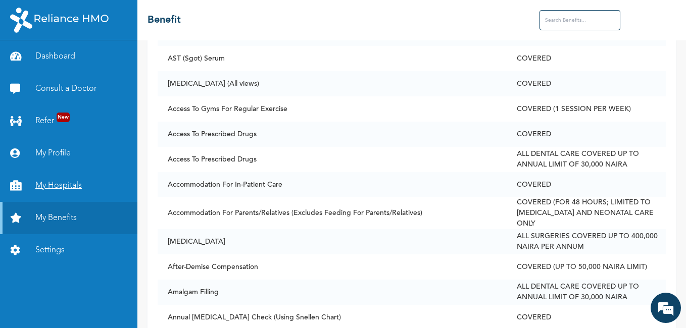
click at [76, 182] on link "My Hospitals" at bounding box center [68, 186] width 137 height 32
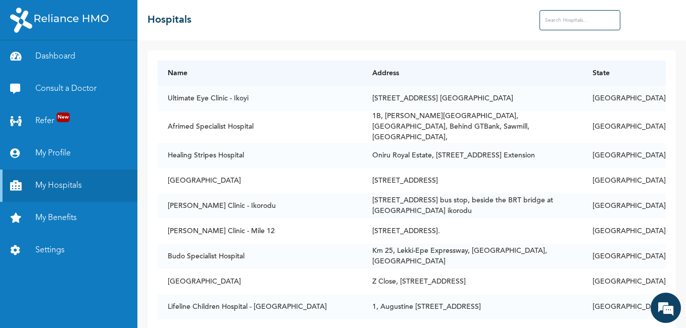
click at [570, 23] on input "text" at bounding box center [580, 20] width 81 height 20
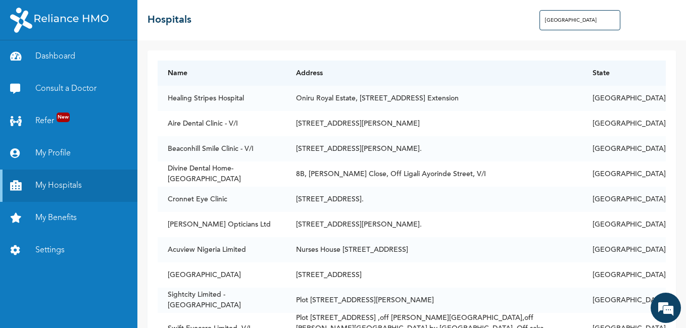
type input "[GEOGRAPHIC_DATA]"
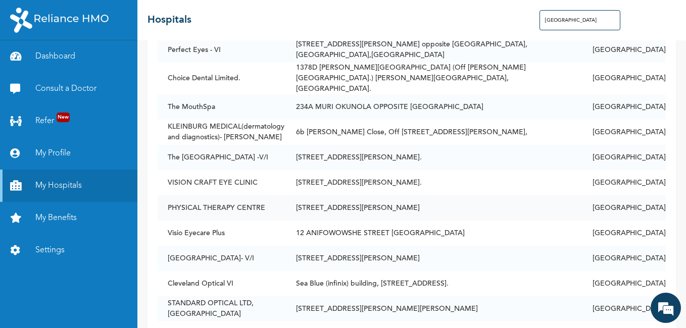
scroll to position [511, 0]
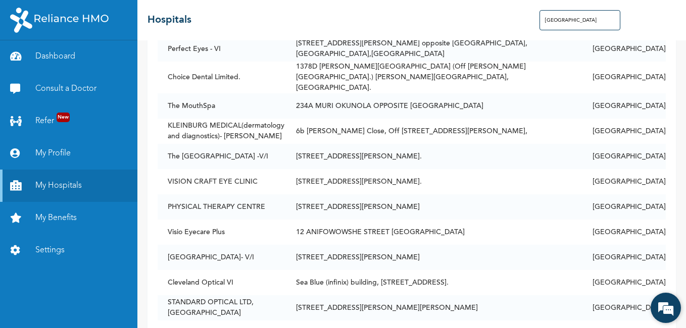
click at [668, 306] on em at bounding box center [665, 308] width 27 height 27
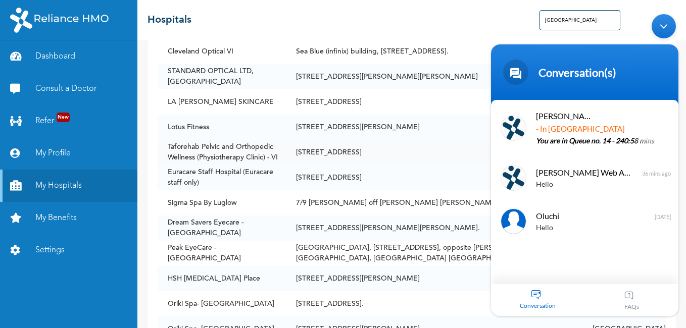
scroll to position [743, 0]
click at [662, 28] on div "Minimize live chat window" at bounding box center [664, 26] width 24 height 24
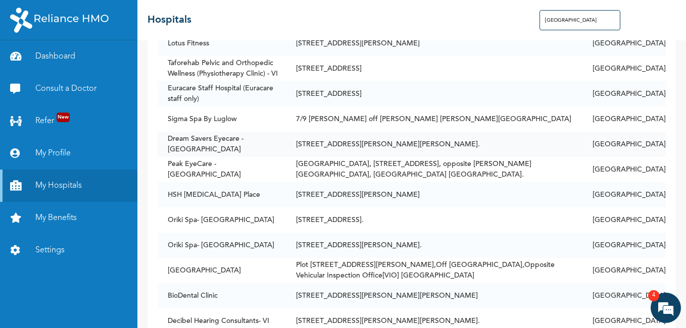
scroll to position [846, 0]
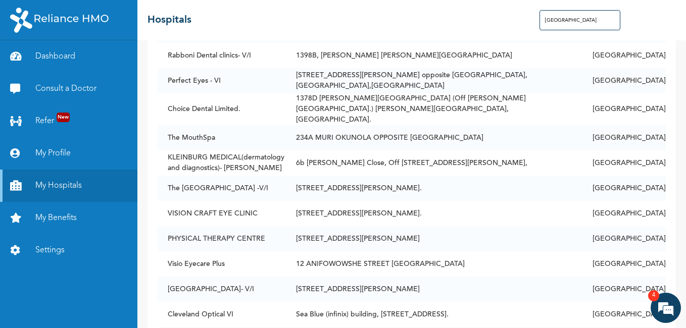
scroll to position [473, 0]
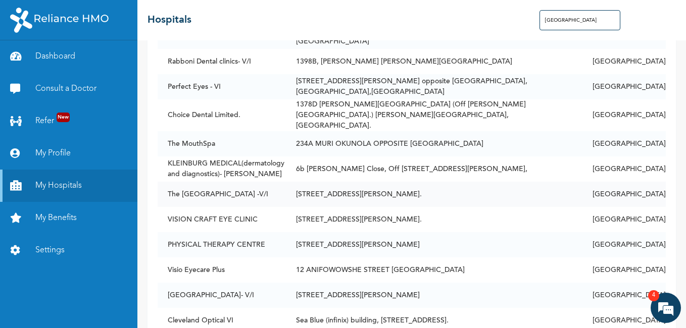
drag, startPoint x: 191, startPoint y: 186, endPoint x: 166, endPoint y: 187, distance: 25.3
click at [166, 187] on td "The [GEOGRAPHIC_DATA] -V/I" at bounding box center [222, 194] width 128 height 25
copy td "The [GEOGRAPHIC_DATA] -V/I"
click at [60, 84] on link "Consult a Doctor" at bounding box center [68, 89] width 137 height 32
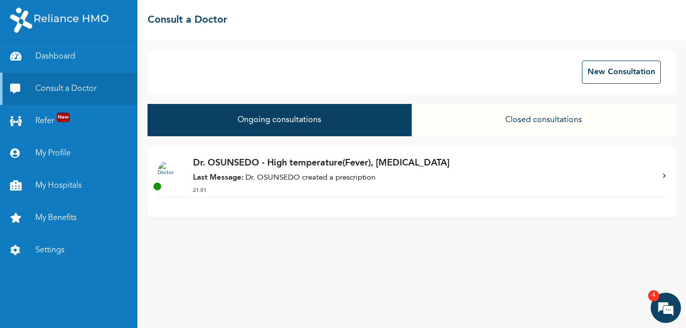
click at [319, 160] on p "Dr. OSUNSEDO - High temperature(Fever), [MEDICAL_DATA]" at bounding box center [423, 164] width 460 height 14
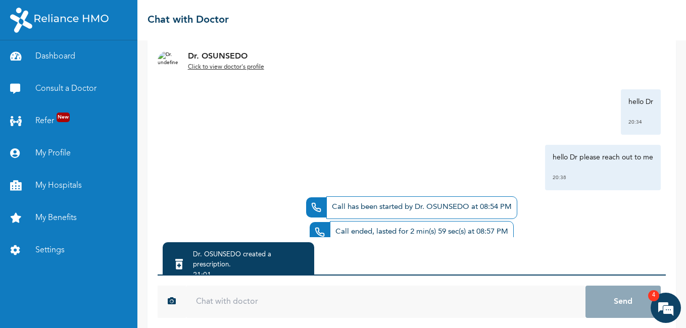
scroll to position [549, 0]
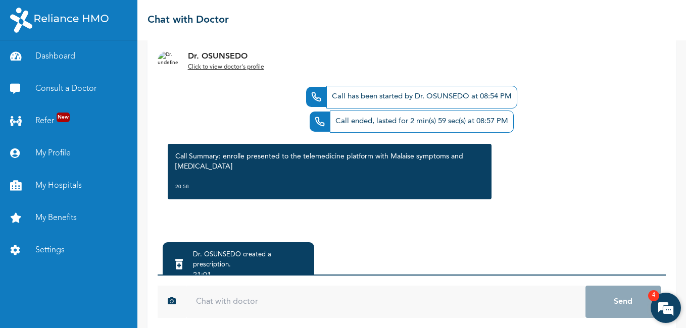
click at [665, 301] on em at bounding box center [665, 308] width 27 height 27
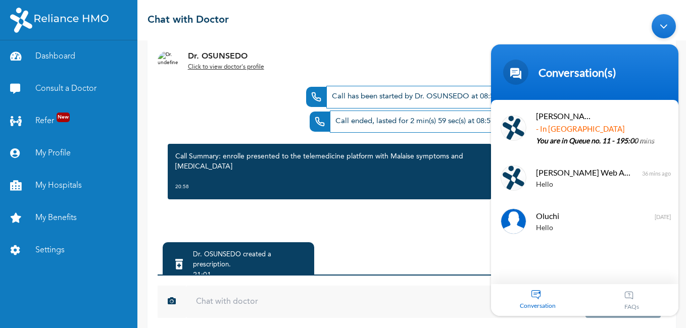
click at [409, 238] on div "Dr. OSUNSEDO created a prescription . 21:01 Click to view > 0c3f320ec0f8b17ba40…" at bounding box center [412, 296] width 508 height 119
click at [657, 25] on div "Minimize live chat window" at bounding box center [664, 26] width 24 height 24
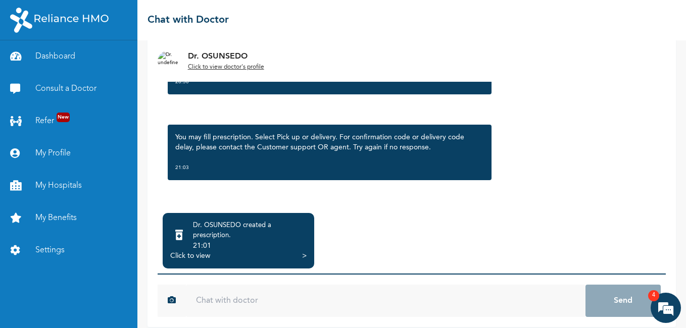
scroll to position [90, 0]
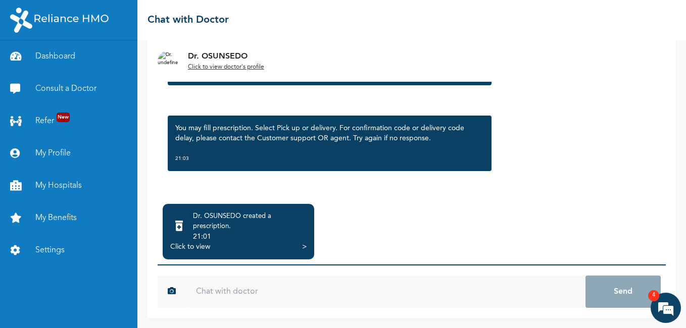
click at [273, 233] on div "21:01" at bounding box center [250, 237] width 114 height 10
click at [305, 247] on div ">" at bounding box center [304, 247] width 5 height 10
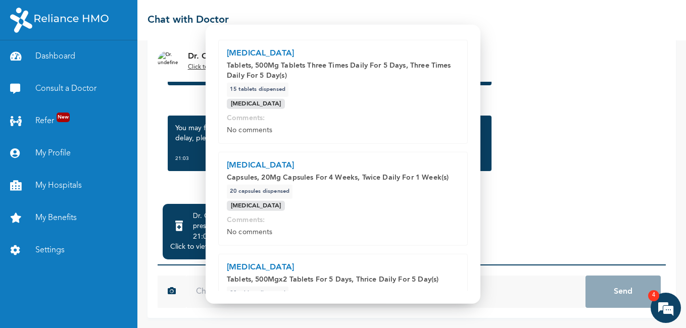
scroll to position [387, 0]
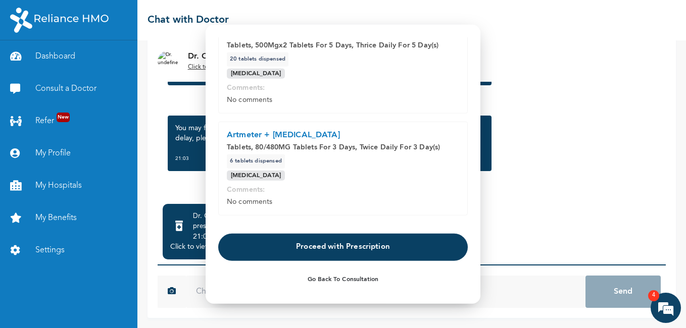
click at [344, 253] on button "Proceed with Prescription" at bounding box center [343, 246] width 250 height 27
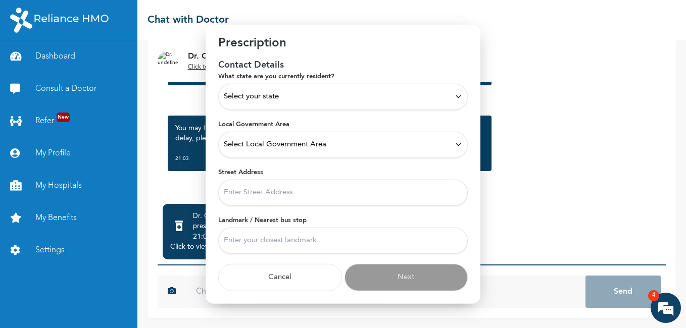
scroll to position [21, 0]
click at [366, 101] on div "Select your state" at bounding box center [343, 96] width 238 height 11
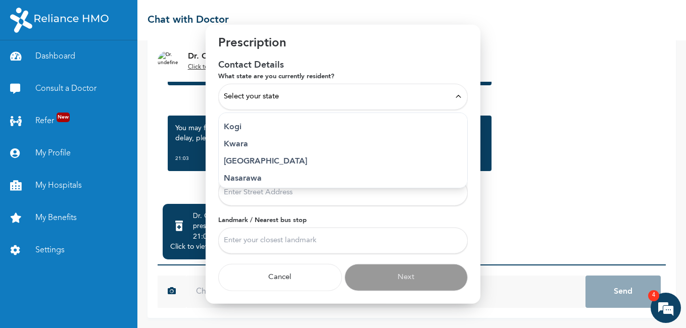
scroll to position [385, 0]
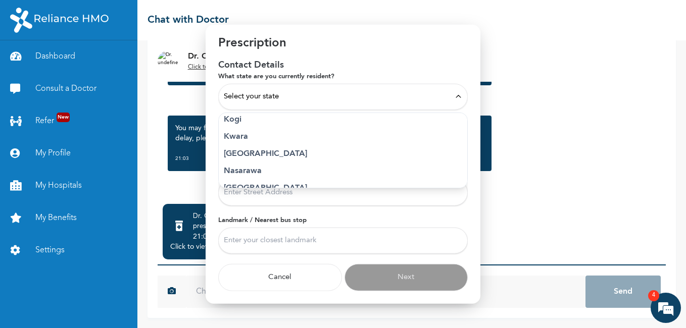
click at [243, 155] on p "[GEOGRAPHIC_DATA]" at bounding box center [343, 154] width 238 height 12
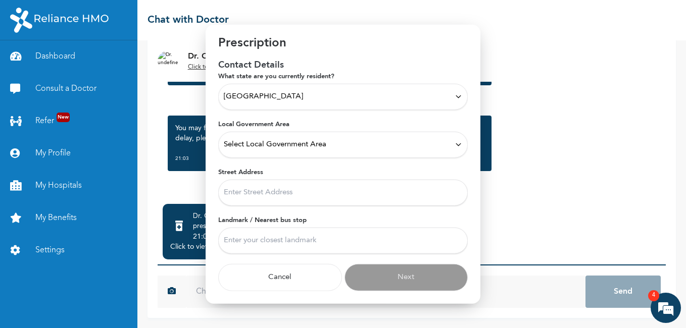
click at [313, 152] on div "Select Local Government Area" at bounding box center [343, 144] width 250 height 26
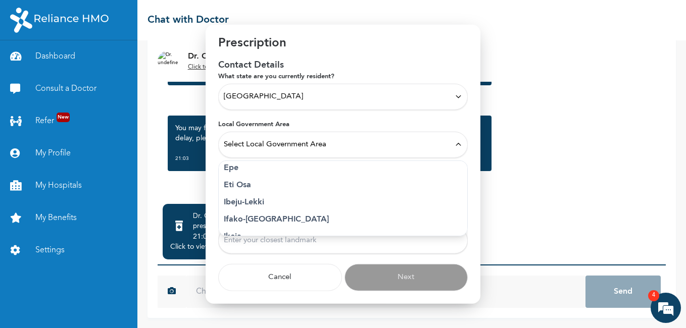
scroll to position [114, 0]
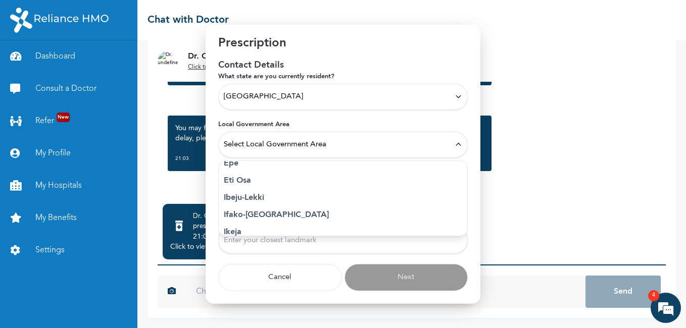
click at [242, 179] on p "Eti Osa" at bounding box center [343, 180] width 238 height 12
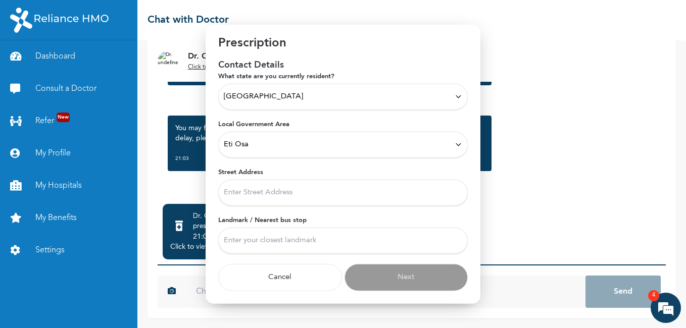
click at [267, 199] on input "Street Address" at bounding box center [343, 192] width 250 height 26
type input "[STREET_ADDRESS][PERSON_NAME]"
click at [312, 249] on input "Landmark / Nearest bus stop" at bounding box center [343, 240] width 250 height 26
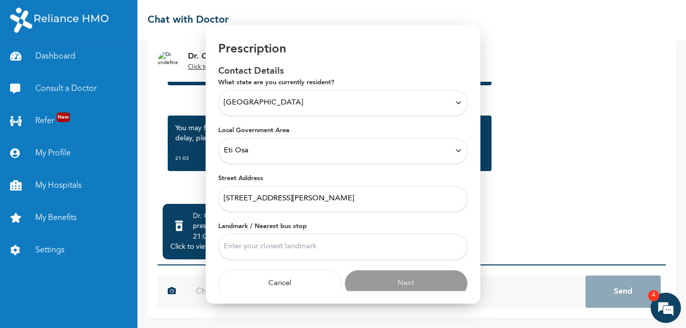
scroll to position [21, 0]
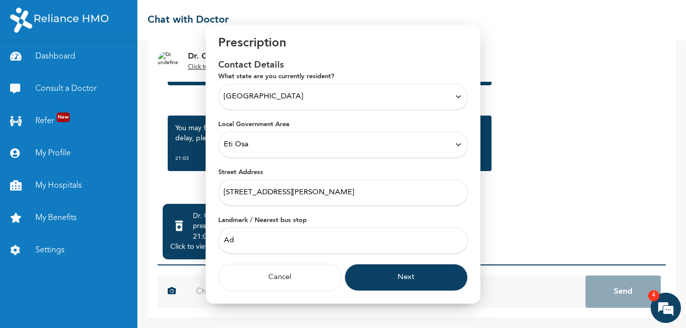
type input "A"
type input "saka"
click at [380, 281] on button "Next" at bounding box center [407, 277] width 124 height 27
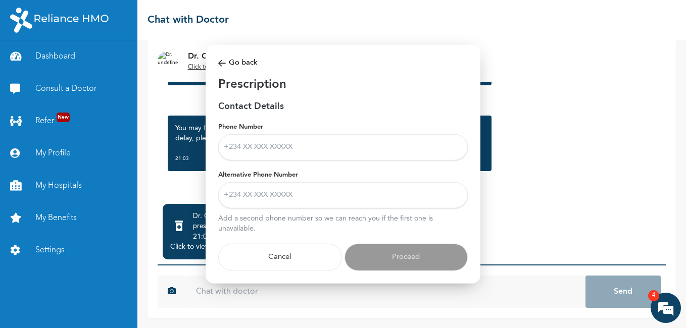
scroll to position [0, 0]
click at [308, 147] on input "Phone Number" at bounding box center [343, 147] width 250 height 26
click at [295, 144] on input "Phone Number" at bounding box center [343, 147] width 250 height 26
type input "[PHONE_NUMBER]"
click at [303, 198] on input "Alternative Phone Number" at bounding box center [343, 195] width 250 height 26
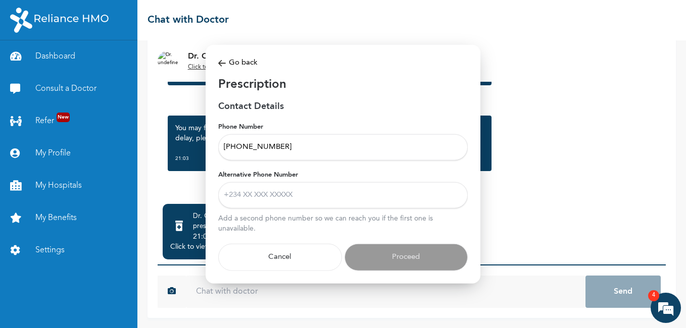
click at [462, 225] on div "Alternative Phone Number Add a second phone number so we can reach you if the f…" at bounding box center [343, 201] width 250 height 63
click at [303, 192] on input "Alternative Phone Number" at bounding box center [343, 195] width 250 height 26
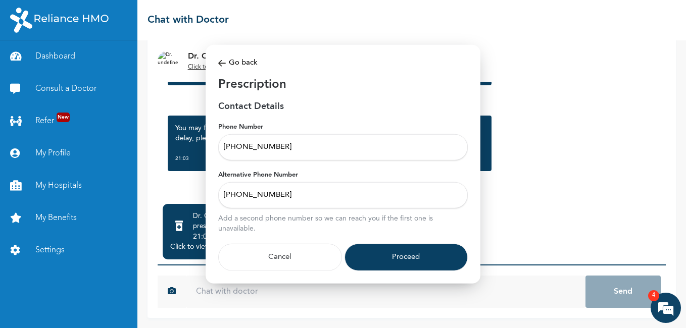
type input "[PHONE_NUMBER]"
click at [412, 262] on button "Proceed" at bounding box center [407, 257] width 124 height 27
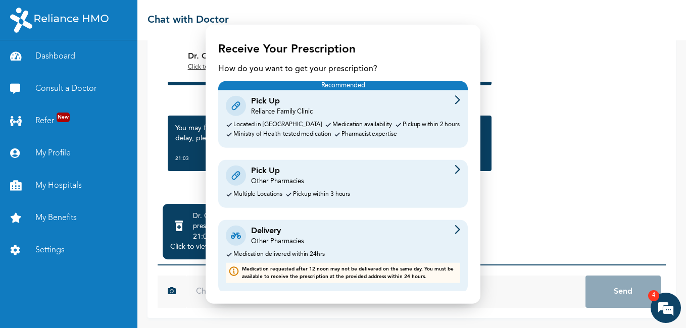
scroll to position [14, 0]
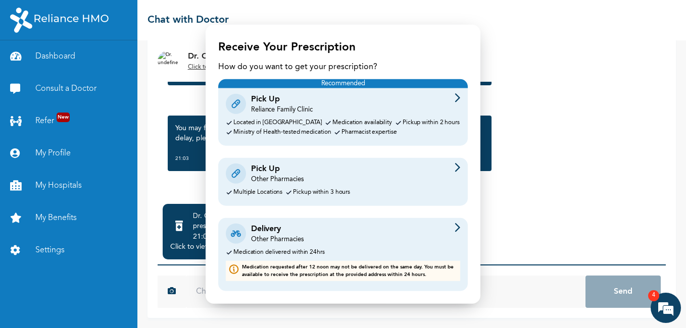
click at [297, 177] on div "Other Pharmacies" at bounding box center [277, 179] width 53 height 9
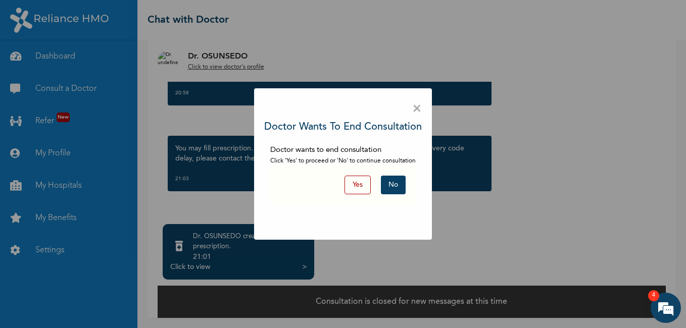
scroll to position [70, 0]
click at [369, 187] on button "Yes" at bounding box center [358, 185] width 26 height 19
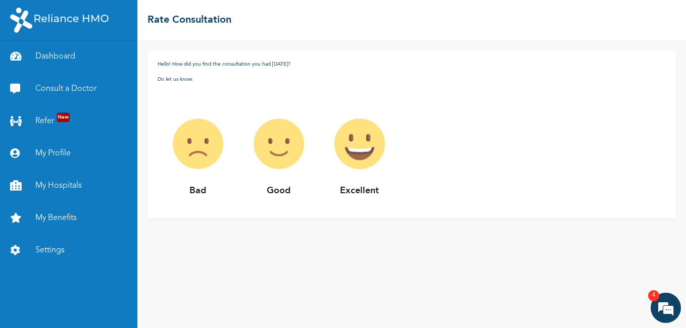
click at [281, 163] on img at bounding box center [278, 144] width 81 height 81
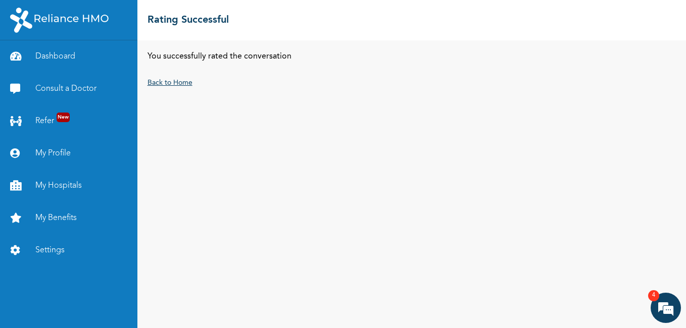
click at [171, 83] on link "Back to Home" at bounding box center [170, 82] width 45 height 7
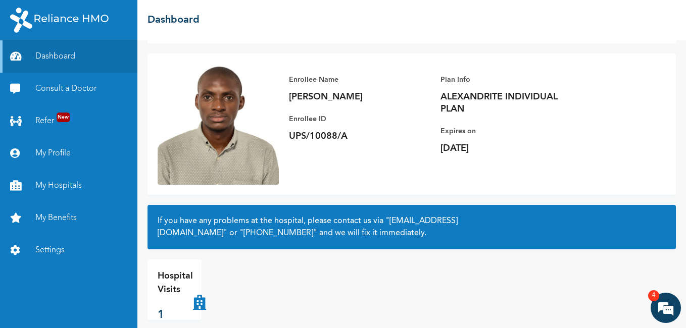
scroll to position [63, 0]
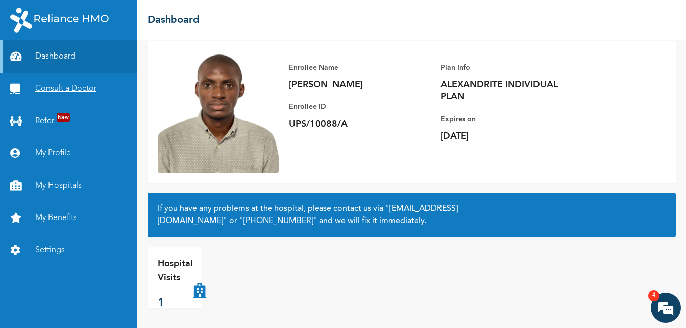
click at [73, 85] on link "Consult a Doctor" at bounding box center [68, 89] width 137 height 32
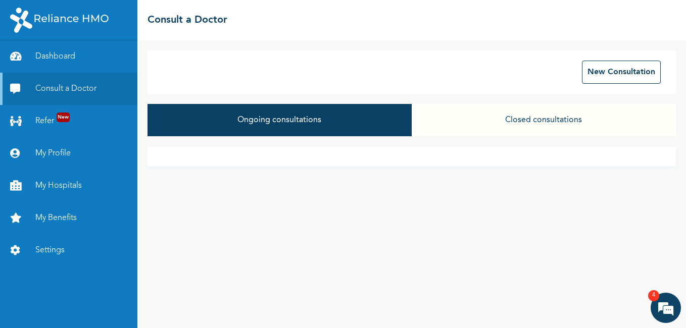
click at [518, 125] on button "Closed consultations" at bounding box center [544, 120] width 264 height 32
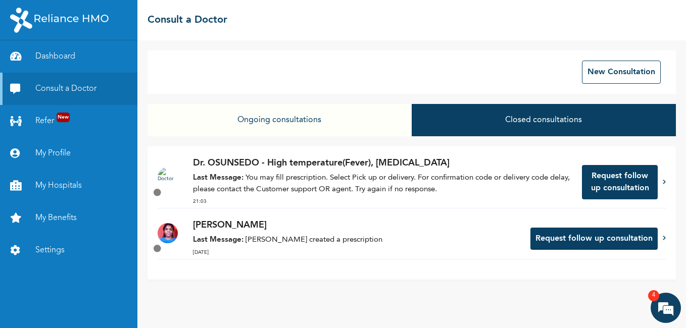
click at [352, 191] on p "Last Message: You may fill prescription. Select Pick up or delivery. For confir…" at bounding box center [382, 184] width 379 height 23
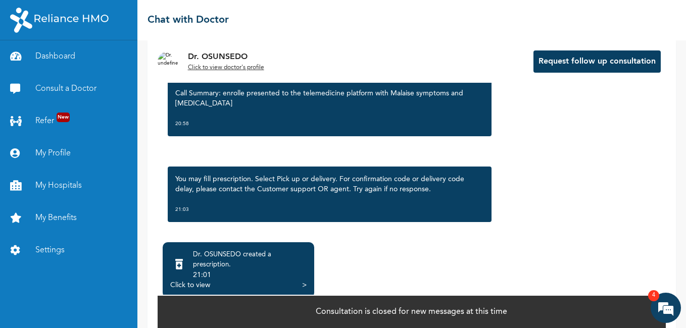
scroll to position [625, 0]
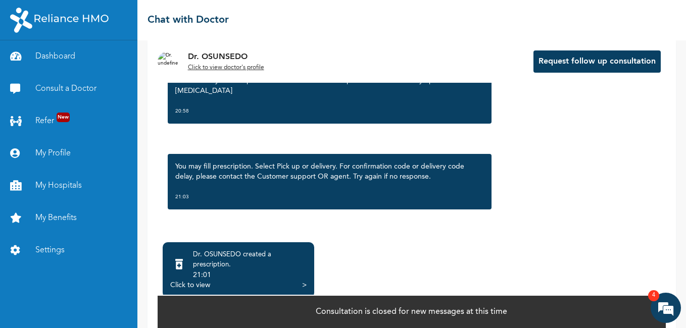
click at [301, 279] on div "21:01" at bounding box center [250, 275] width 114 height 10
click at [306, 283] on div ">" at bounding box center [304, 285] width 5 height 10
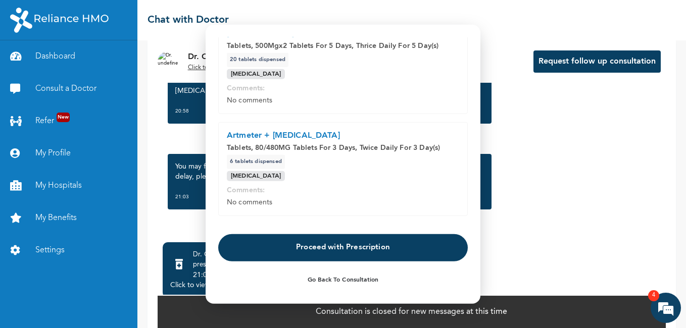
scroll to position [387, 0]
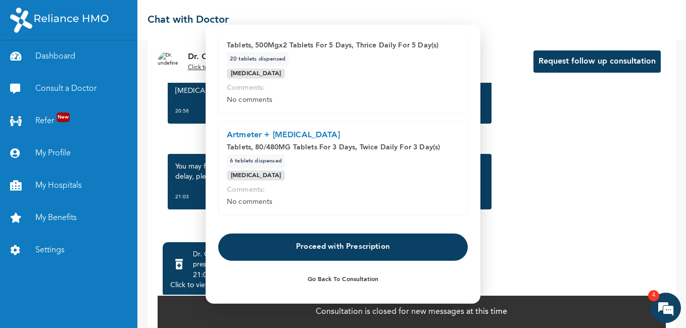
click at [350, 252] on button "Proceed with Prescription" at bounding box center [343, 246] width 250 height 27
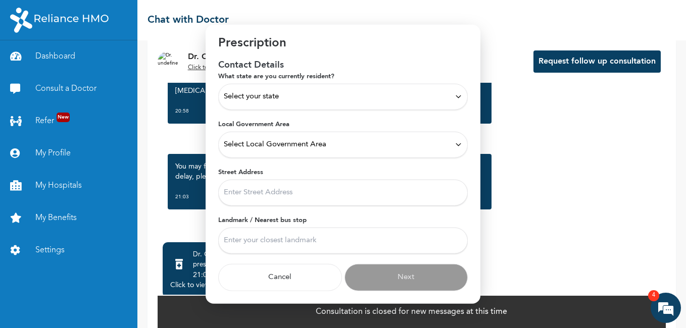
scroll to position [21, 0]
click at [362, 101] on div "Select your state" at bounding box center [343, 96] width 238 height 11
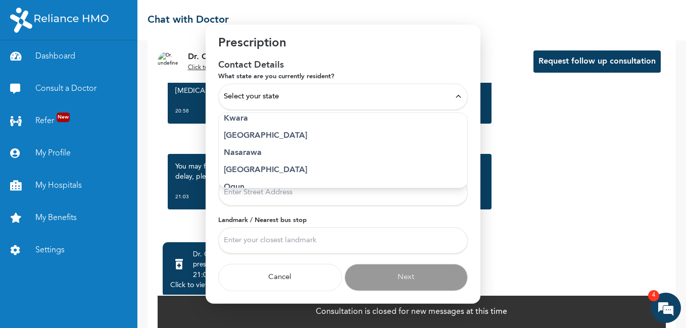
scroll to position [416, 0]
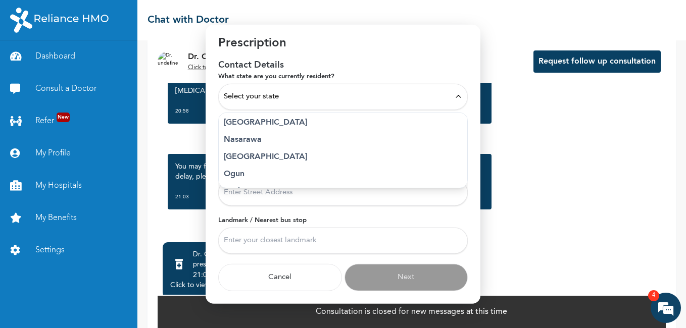
click at [238, 127] on p "[GEOGRAPHIC_DATA]" at bounding box center [343, 122] width 238 height 12
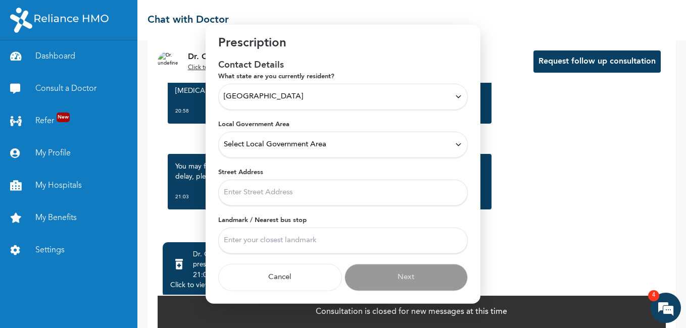
click at [285, 150] on span "Select Local Government Area" at bounding box center [275, 144] width 103 height 11
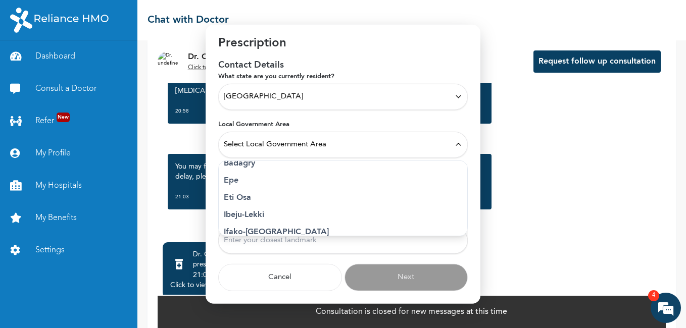
scroll to position [102, 0]
click at [243, 190] on p "Eti Osa" at bounding box center [343, 192] width 238 height 12
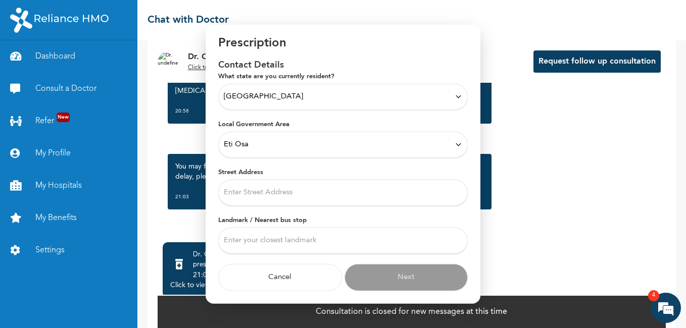
click at [255, 194] on input "Street Address" at bounding box center [343, 192] width 250 height 26
type input "[STREET_ADDRESS][PERSON_NAME]"
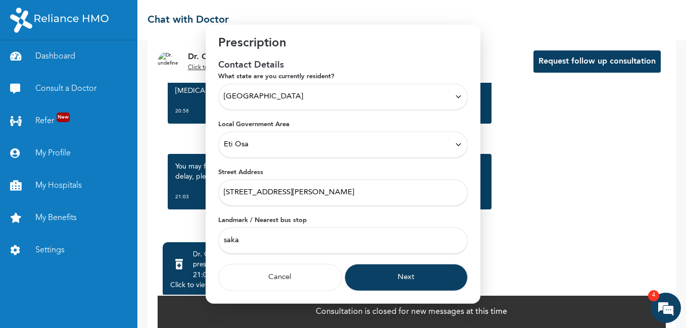
click at [259, 238] on input "saka" at bounding box center [343, 240] width 250 height 26
type input "s"
type input "[PERSON_NAME]"
click at [370, 270] on button "Next" at bounding box center [407, 277] width 124 height 27
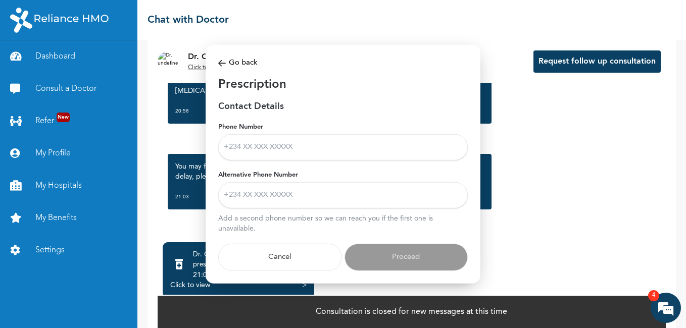
scroll to position [0, 0]
click at [270, 140] on input "Phone Number" at bounding box center [343, 147] width 250 height 26
type input "[PHONE_NUMBER]"
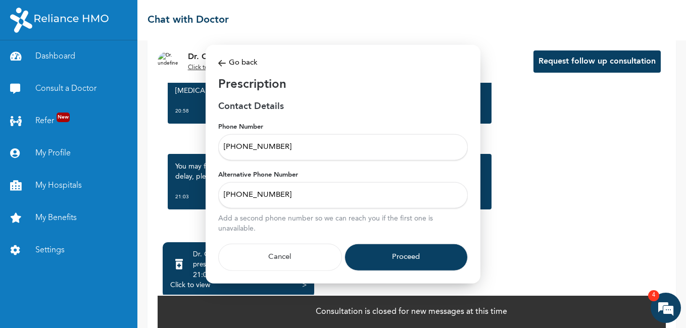
click at [389, 255] on button "Proceed" at bounding box center [407, 257] width 124 height 27
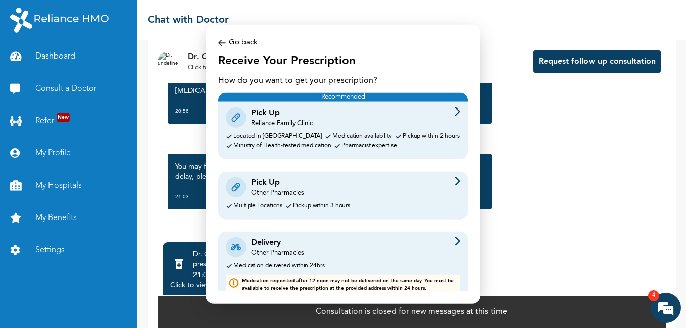
click at [368, 197] on div "Pick Up Other Pharmacies" at bounding box center [343, 187] width 234 height 21
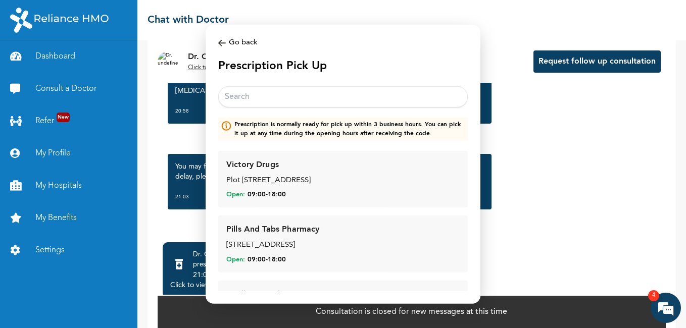
click at [293, 99] on input "text" at bounding box center [343, 96] width 250 height 21
type input "b"
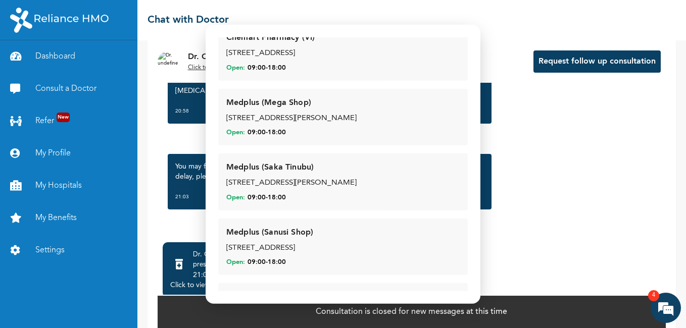
scroll to position [197, 0]
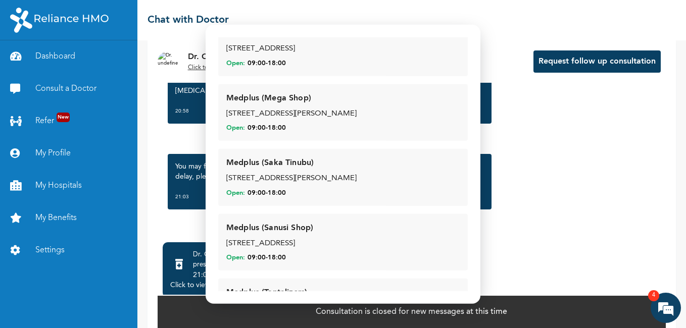
type input "victoria"
click at [313, 236] on div "Medplus (Sanusi Shop) [GEOGRAPHIC_DATA], [GEOGRAPHIC_DATA], [GEOGRAPHIC_DATA], …" at bounding box center [342, 242] width 233 height 41
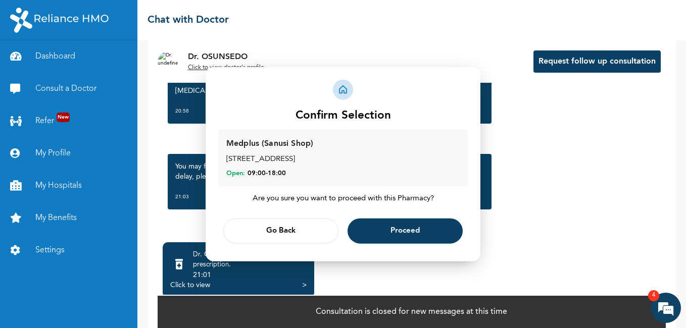
scroll to position [0, 0]
click at [409, 233] on span "Proceed" at bounding box center [405, 231] width 29 height 7
